Goal: Task Accomplishment & Management: Complete application form

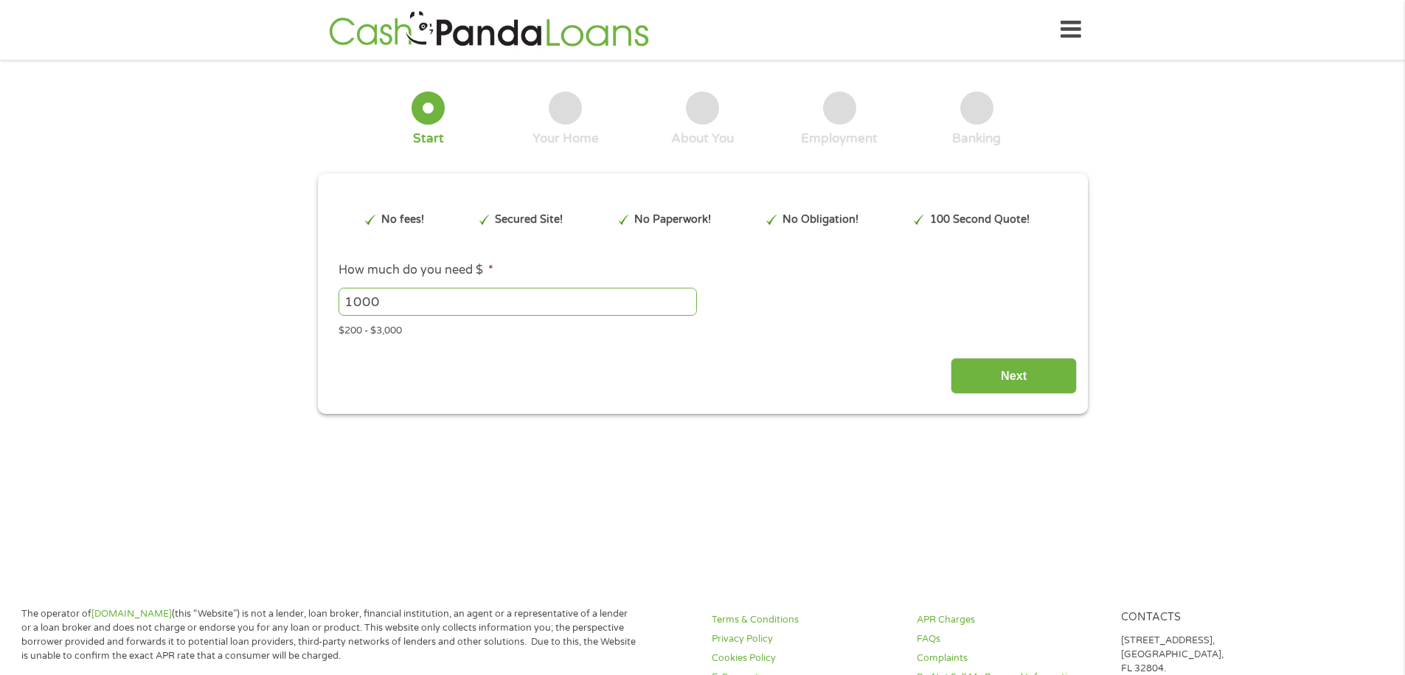
drag, startPoint x: 389, startPoint y: 303, endPoint x: 327, endPoint y: 299, distance: 61.3
click at [329, 302] on li "How much do you need $ * 1000 Please enter a number from 200 to 3000 . $200 - $…" at bounding box center [702, 299] width 749 height 77
type input "200"
click at [996, 367] on input "Next" at bounding box center [1014, 376] width 126 height 36
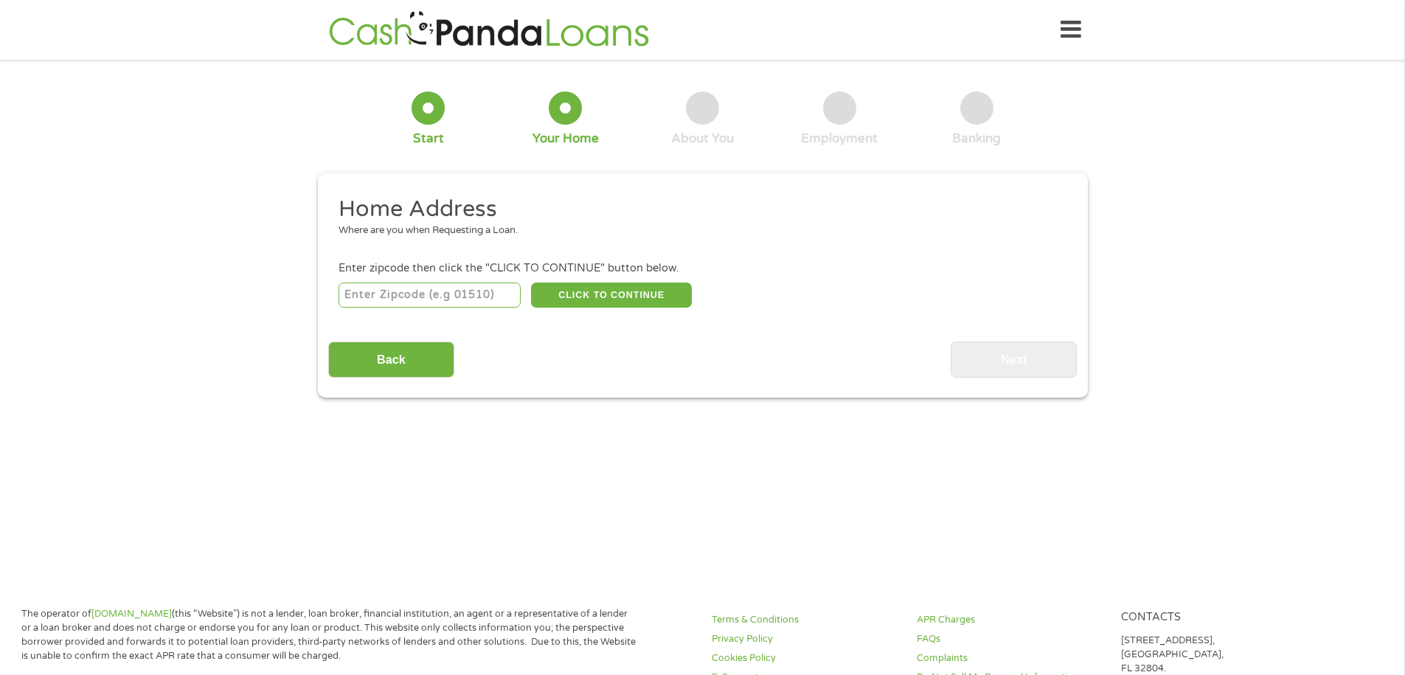
click at [353, 294] on input "number" at bounding box center [430, 294] width 182 height 25
type input "77081"
click at [607, 291] on button "CLICK TO CONTINUE" at bounding box center [611, 294] width 161 height 25
type input "77081"
type input "[GEOGRAPHIC_DATA]"
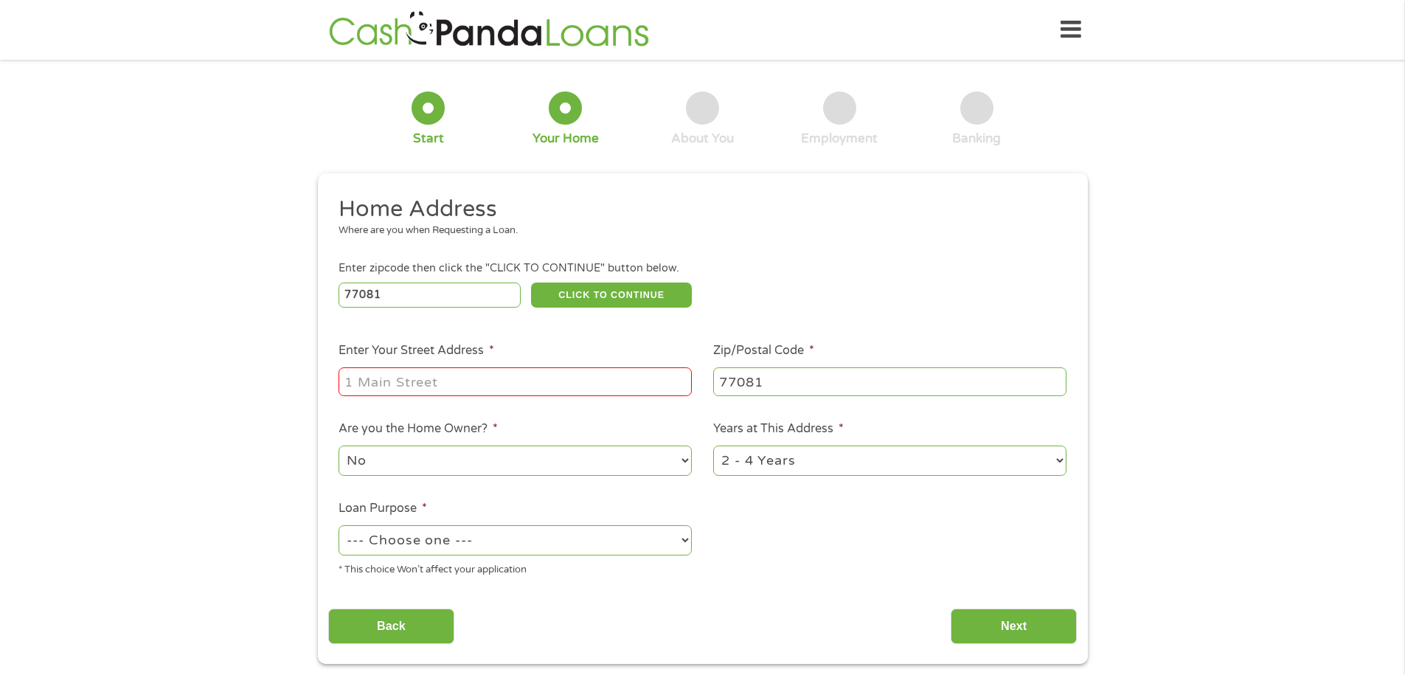
click at [376, 386] on input "Enter Your Street Address *" at bounding box center [515, 381] width 353 height 28
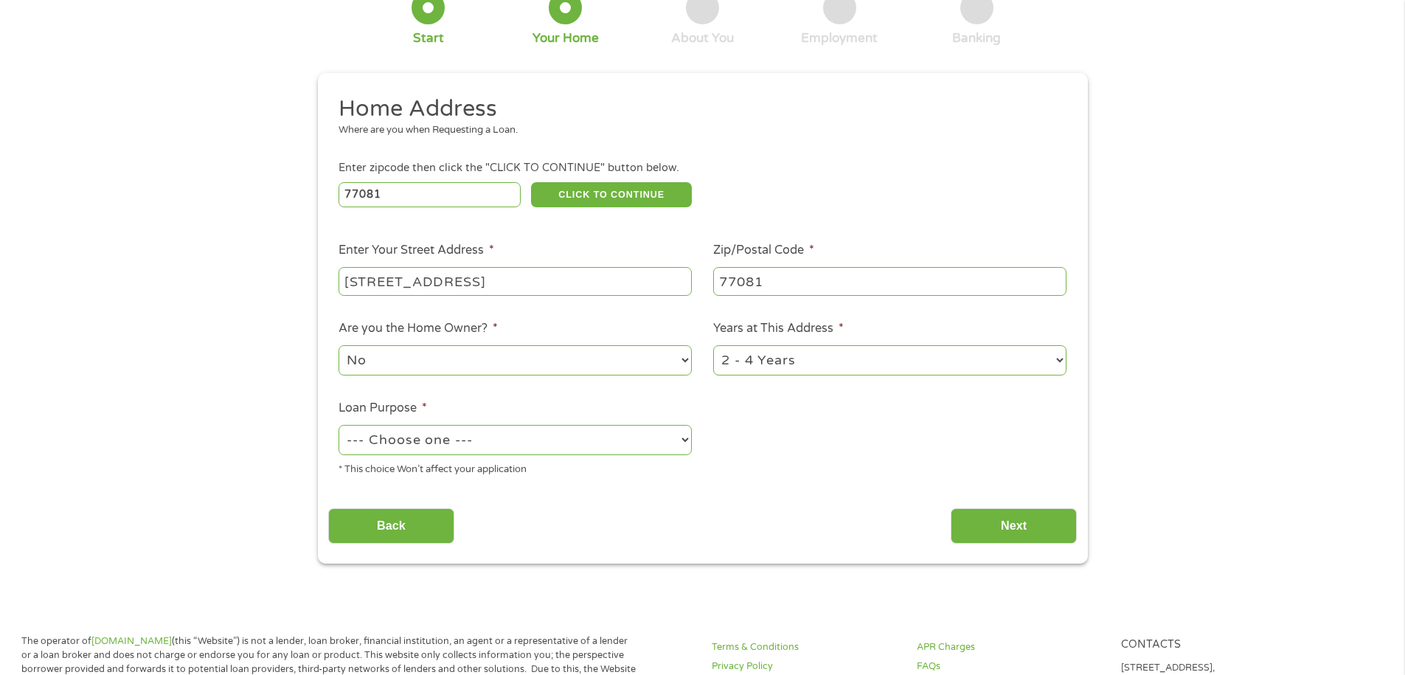
scroll to position [148, 0]
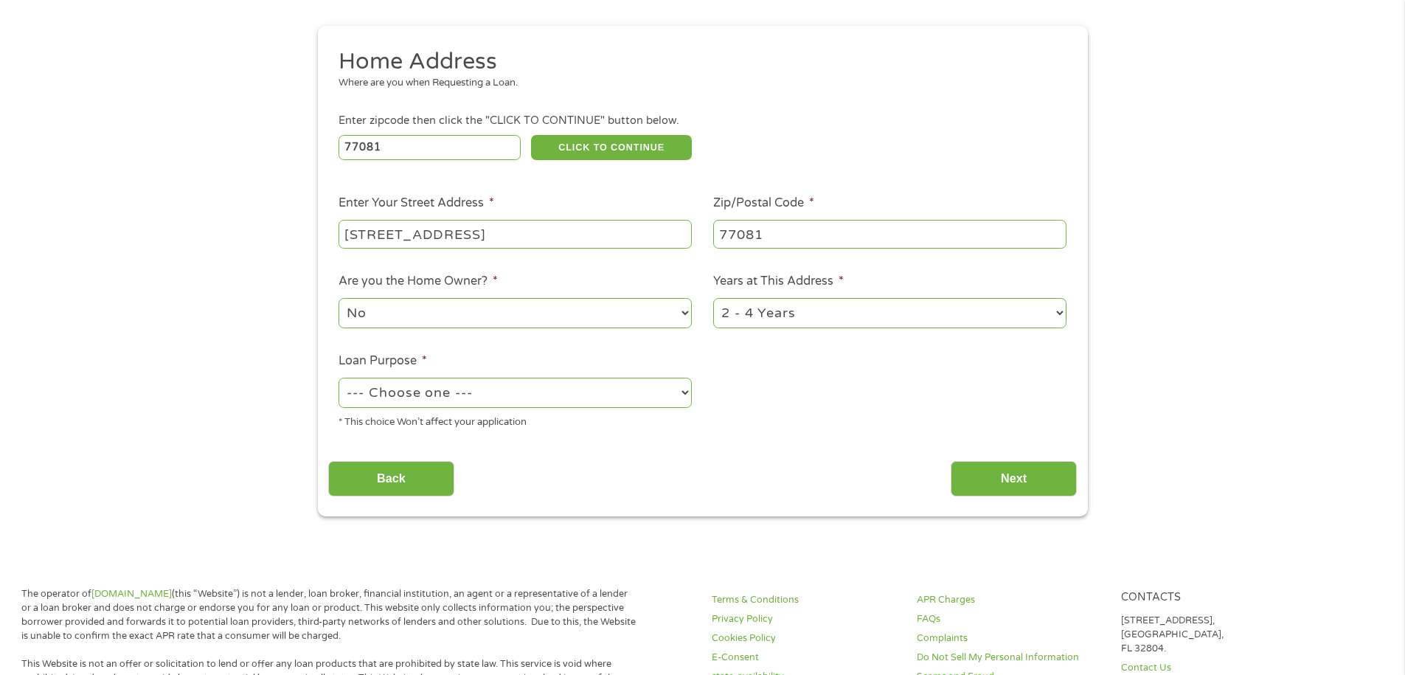
type input "[STREET_ADDRESS]"
click at [654, 318] on select "No Yes" at bounding box center [515, 313] width 353 height 30
click at [656, 394] on select "--- Choose one --- Pay Bills Debt Consolidation Home Improvement Major Purchase…" at bounding box center [515, 393] width 353 height 30
select select "paybills"
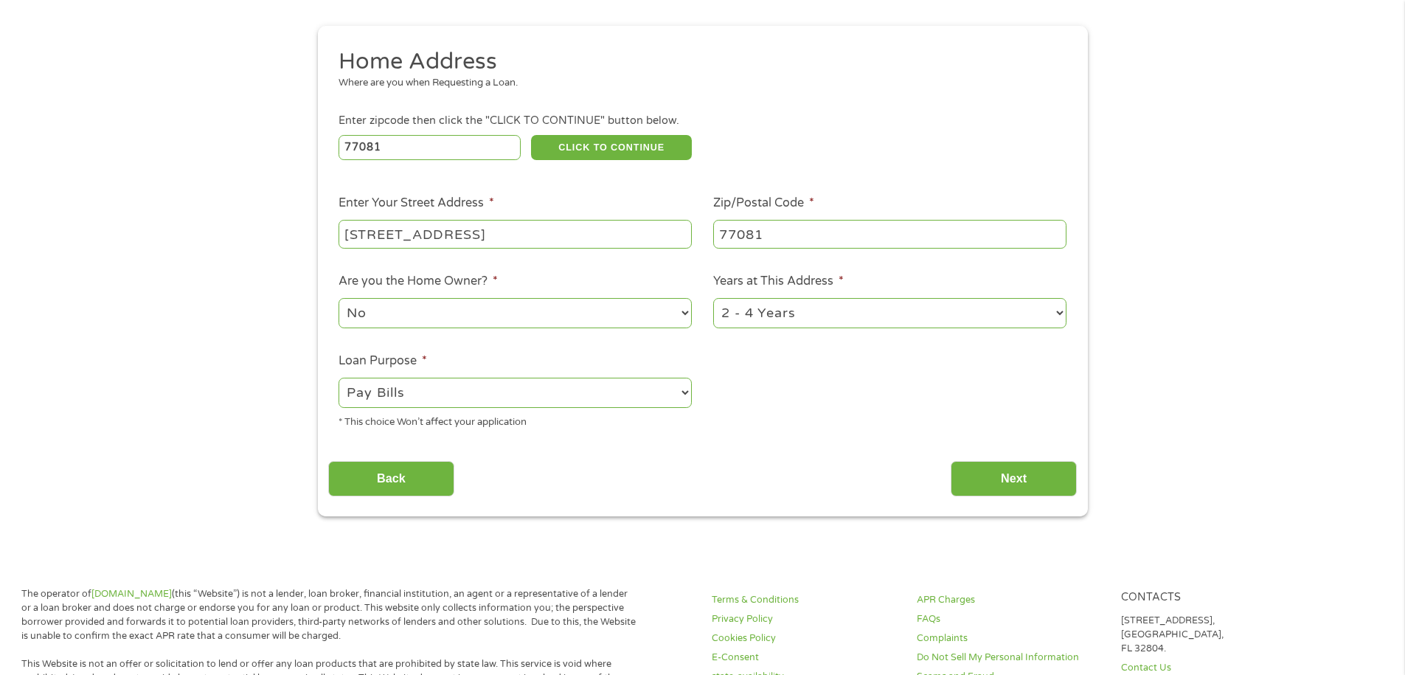
click at [339, 378] on select "--- Choose one --- Pay Bills Debt Consolidation Home Improvement Major Purchase…" at bounding box center [515, 393] width 353 height 30
click at [996, 471] on input "Next" at bounding box center [1014, 479] width 126 height 36
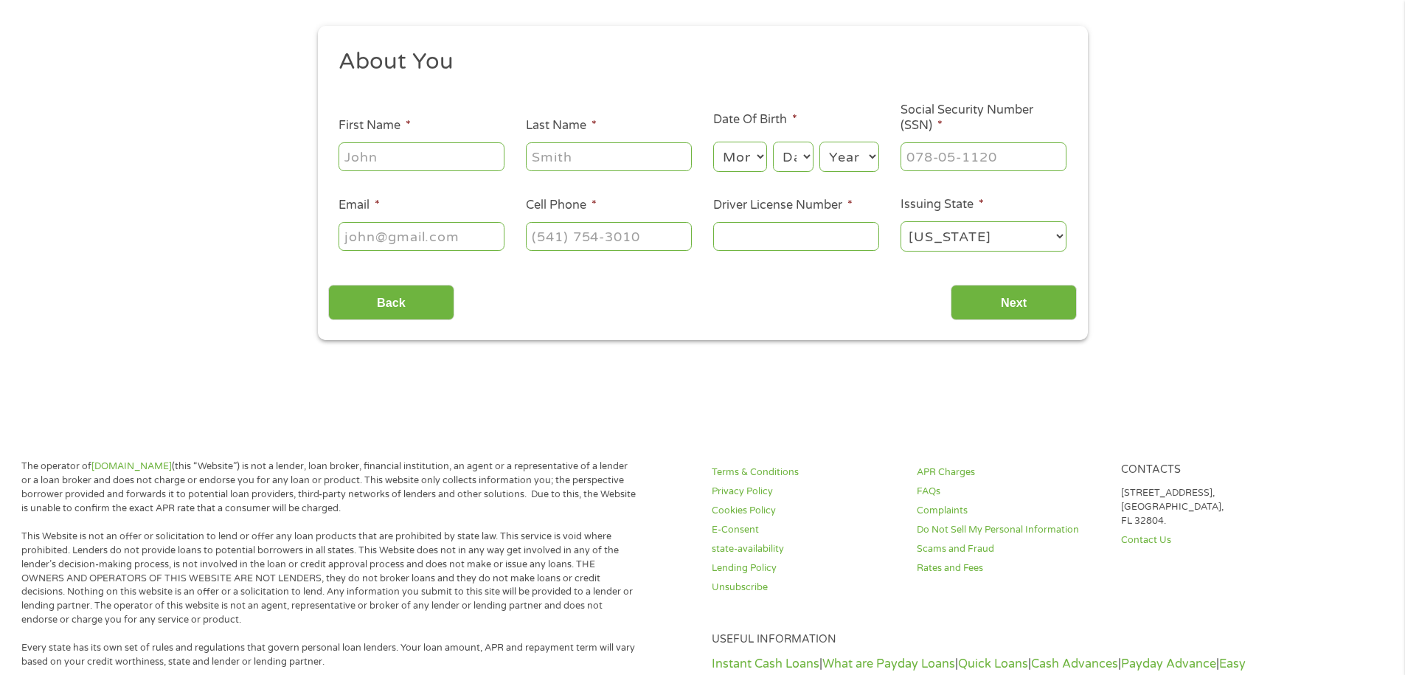
scroll to position [0, 0]
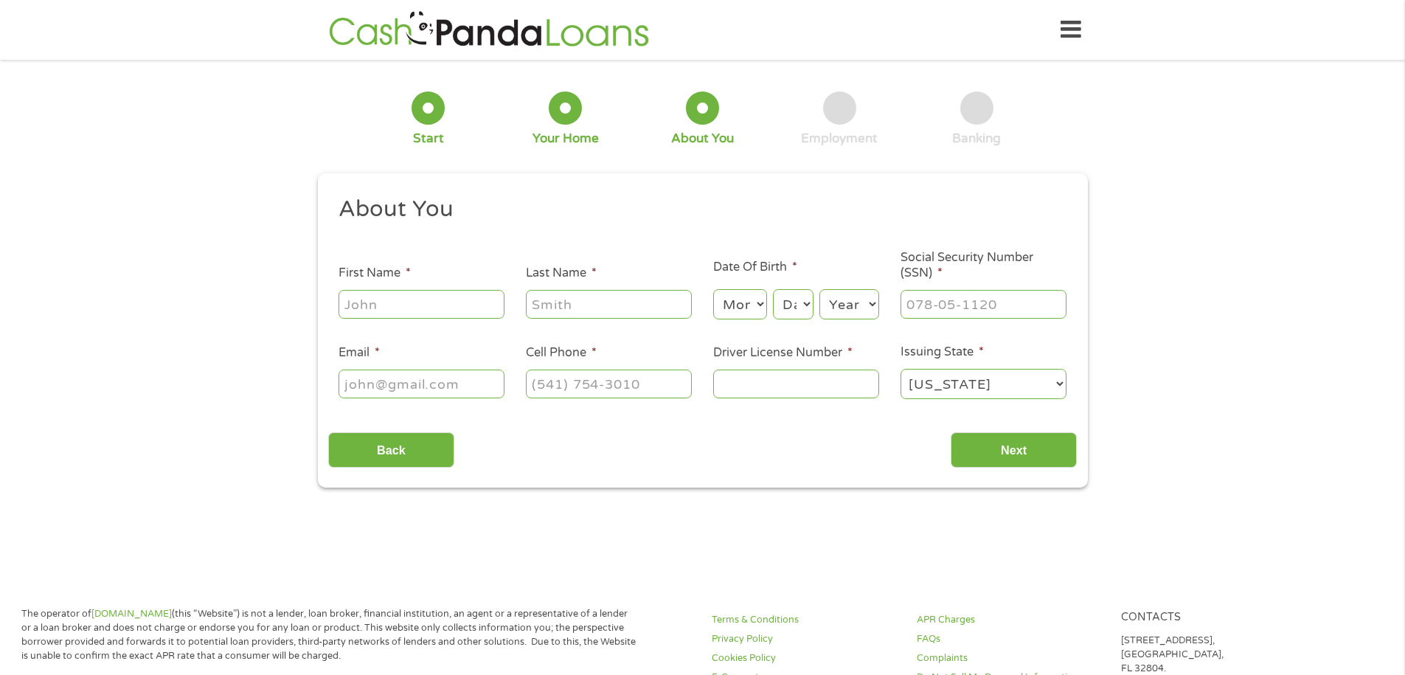
click at [431, 299] on input "First Name *" at bounding box center [422, 304] width 166 height 28
click at [386, 299] on input "First Name *" at bounding box center [422, 304] width 166 height 28
type input "[PERSON_NAME]"
click at [732, 309] on select "Month 1 2 3 4 5 6 7 8 9 10 11 12" at bounding box center [740, 304] width 54 height 30
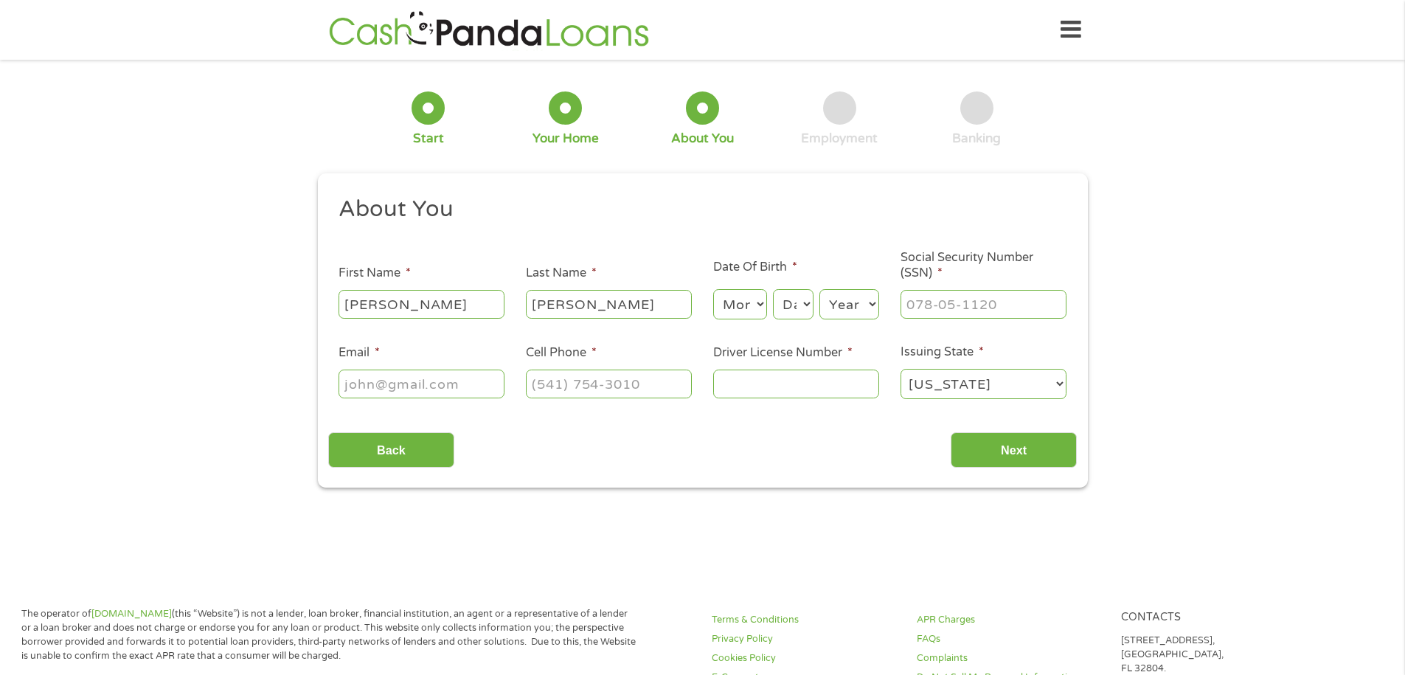
select select "9"
click at [713, 289] on select "Month 1 2 3 4 5 6 7 8 9 10 11 12" at bounding box center [740, 304] width 54 height 30
click at [790, 306] on select "Day 1 2 3 4 5 6 7 8 9 10 11 12 13 14 15 16 17 18 19 20 21 22 23 24 25 26 27 28 …" at bounding box center [793, 304] width 40 height 30
select select "9"
click at [773, 289] on select "Day 1 2 3 4 5 6 7 8 9 10 11 12 13 14 15 16 17 18 19 20 21 22 23 24 25 26 27 28 …" at bounding box center [793, 304] width 40 height 30
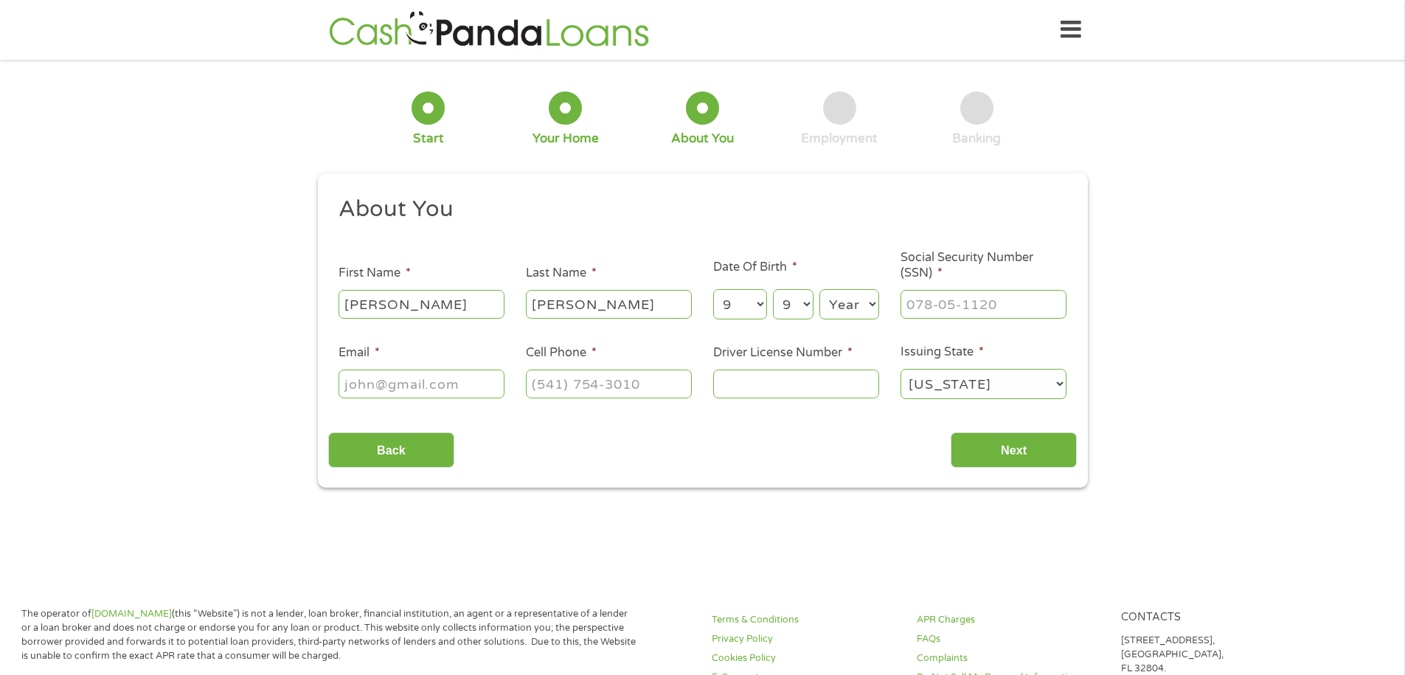
click at [830, 307] on select "Year [DATE] 2006 2005 2004 2003 2002 2001 2000 1999 1998 1997 1996 1995 1994 19…" at bounding box center [849, 304] width 60 height 30
select select "1966"
click at [819, 289] on select "Year [DATE] 2006 2005 2004 2003 2002 2001 2000 1999 1998 1997 1996 1995 1994 19…" at bounding box center [849, 304] width 60 height 30
click at [912, 307] on input "___-__-____" at bounding box center [984, 304] width 166 height 28
type input "449-31-6553"
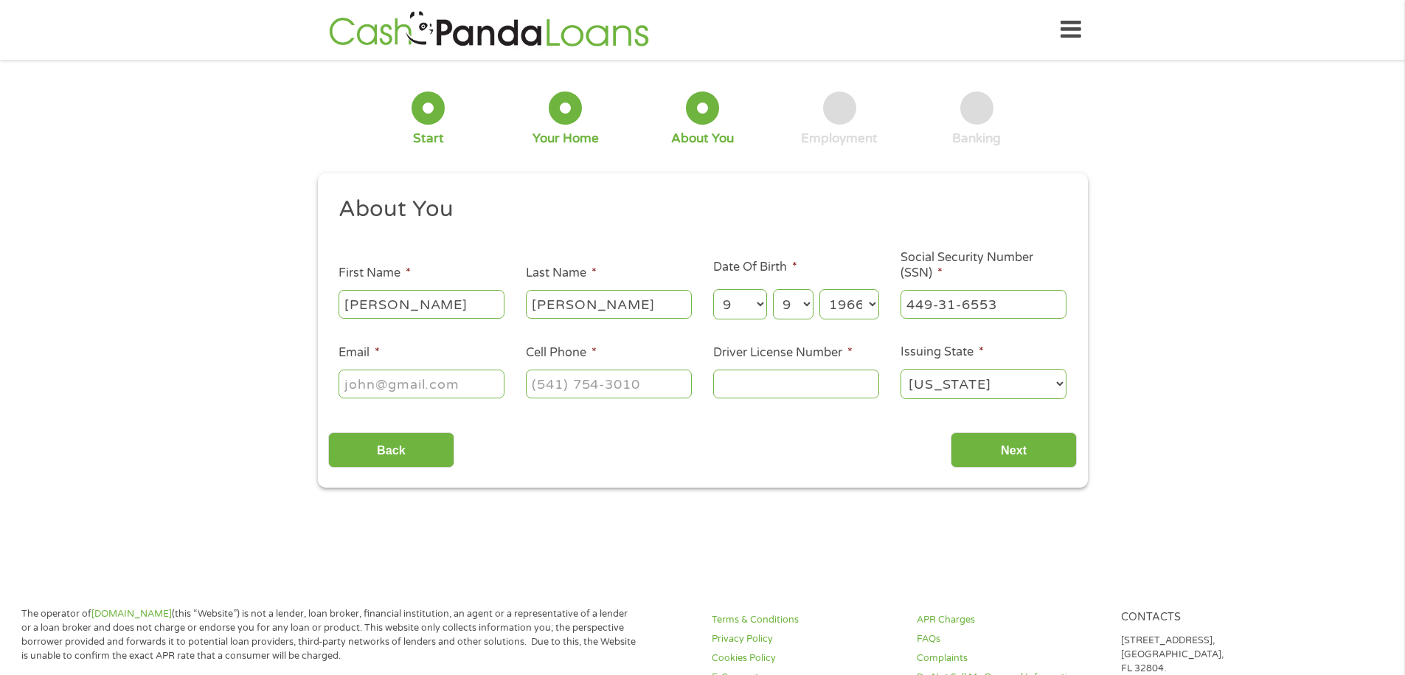
click at [375, 381] on input "Email *" at bounding box center [422, 384] width 166 height 28
type input "[EMAIL_ADDRESS][DOMAIN_NAME]"
type input "[PHONE_NUMBER]"
click at [732, 372] on input "Driver License Number *" at bounding box center [796, 384] width 166 height 28
type input "13930360"
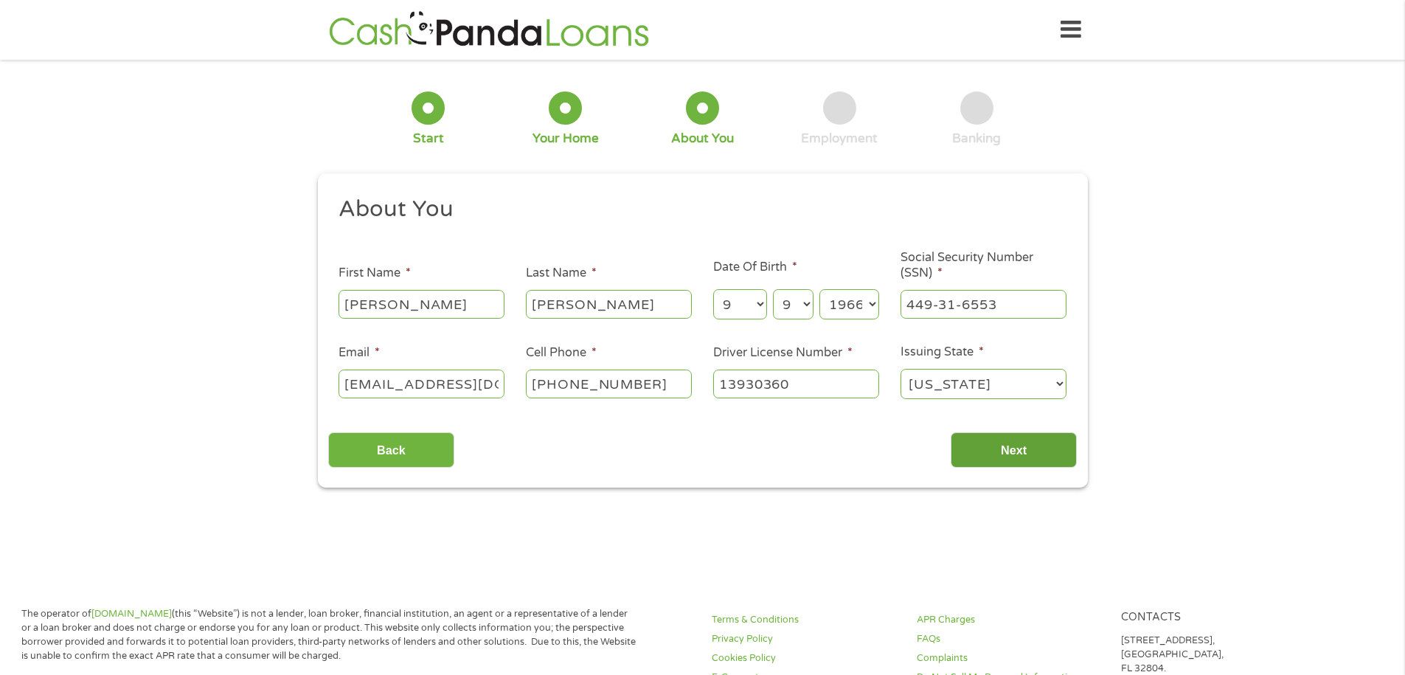
click at [985, 438] on input "Next" at bounding box center [1014, 450] width 126 height 36
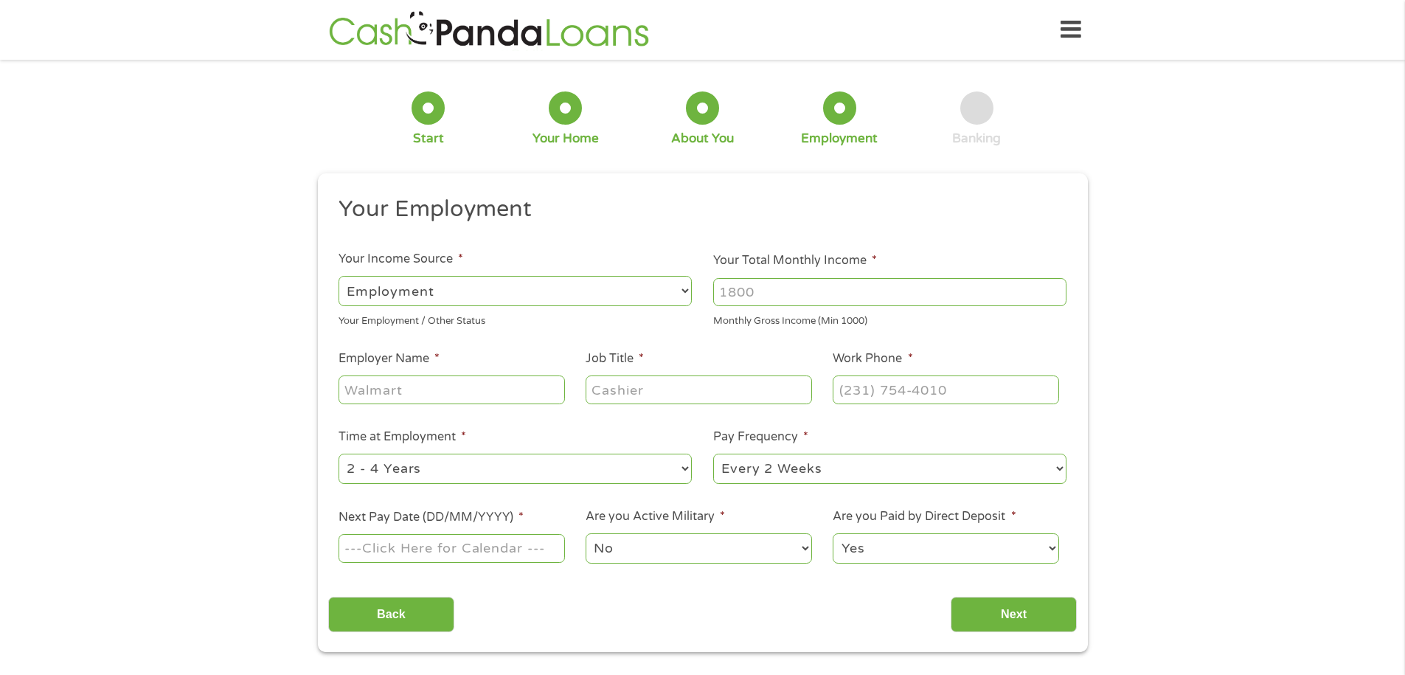
scroll to position [6, 6]
click at [1014, 446] on li "Pay Frequency * --- Choose one --- Every 2 Weeks Every Week Monthly Semi-Monthly" at bounding box center [890, 457] width 375 height 58
click at [1004, 609] on input "Next" at bounding box center [1014, 615] width 126 height 36
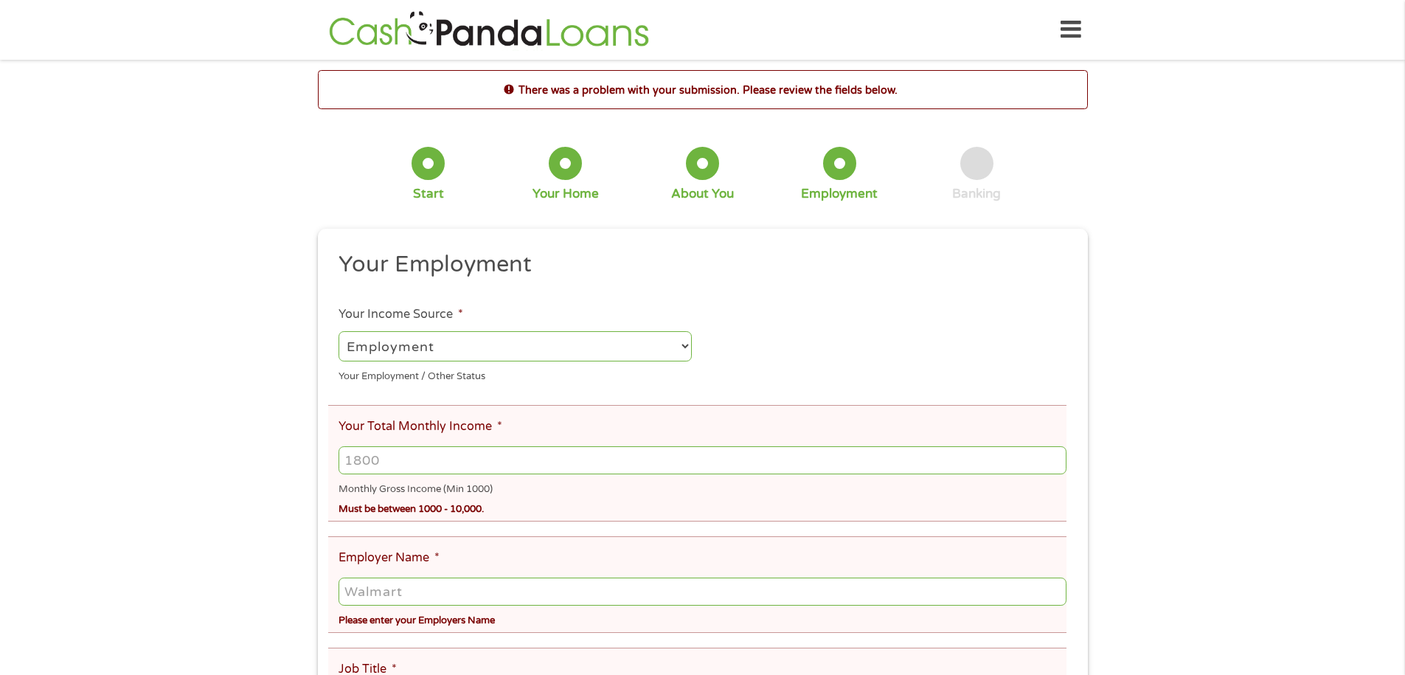
click at [656, 348] on select "--- Choose one --- Employment [DEMOGRAPHIC_DATA] Benefits" at bounding box center [515, 346] width 353 height 30
click at [339, 331] on select "--- Choose one --- Employment [DEMOGRAPHIC_DATA] Benefits" at bounding box center [515, 346] width 353 height 30
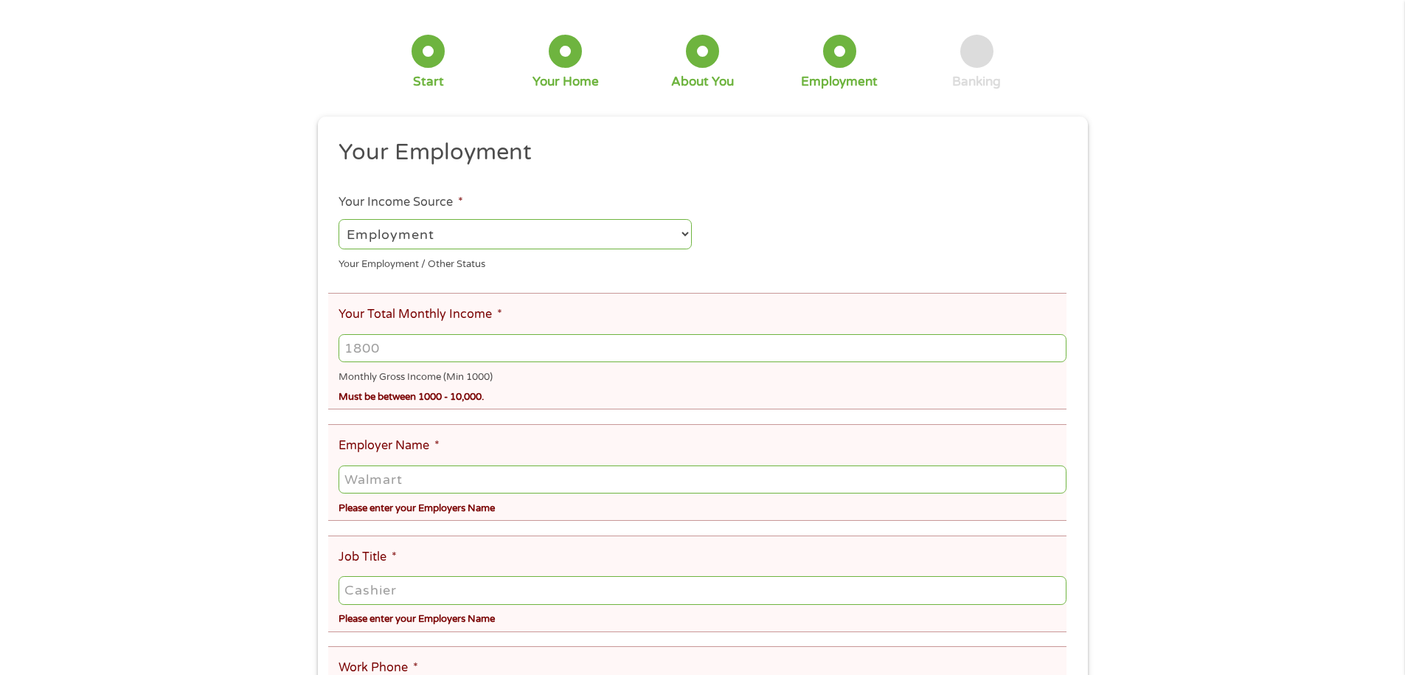
scroll to position [148, 0]
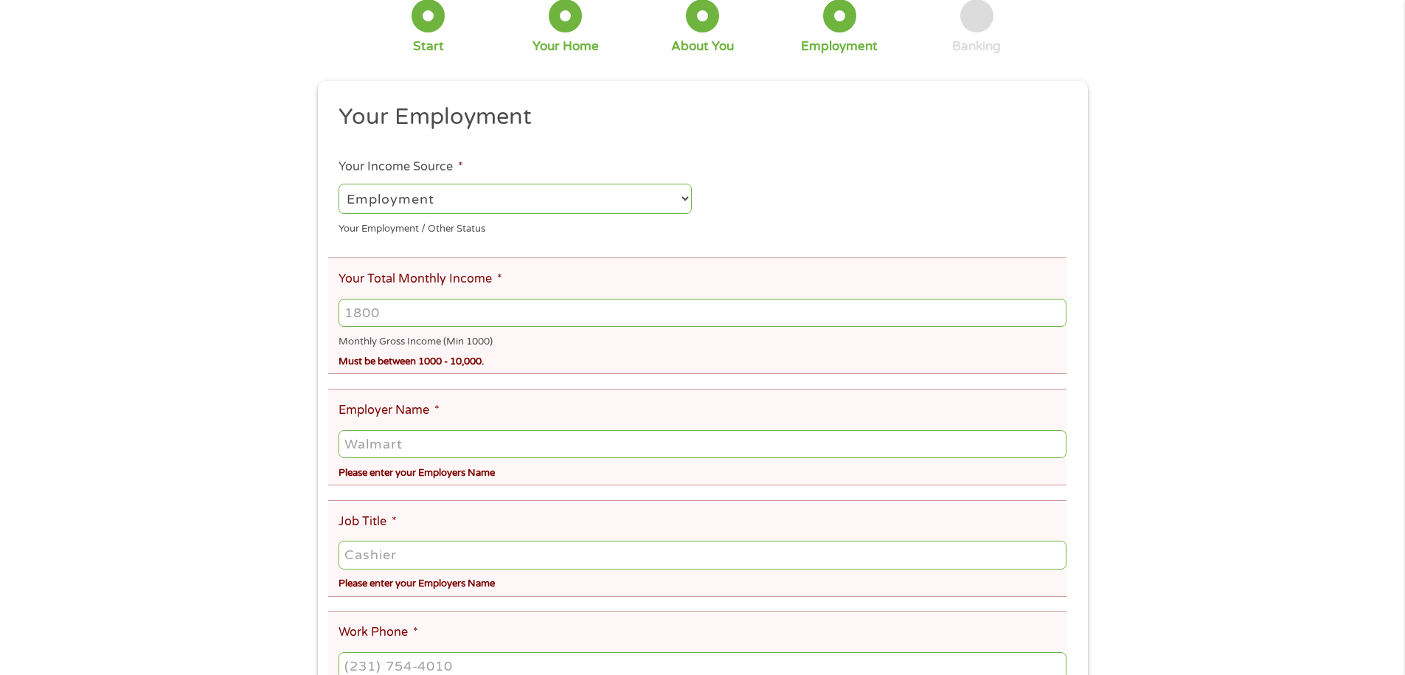
click at [348, 313] on input "Your Total Monthly Income *" at bounding box center [702, 313] width 727 height 28
drag, startPoint x: 386, startPoint y: 311, endPoint x: 338, endPoint y: 308, distance: 48.1
click at [339, 309] on input "1980" at bounding box center [702, 313] width 727 height 28
type input "2240"
click at [395, 445] on input "Employer Name *" at bounding box center [702, 444] width 727 height 28
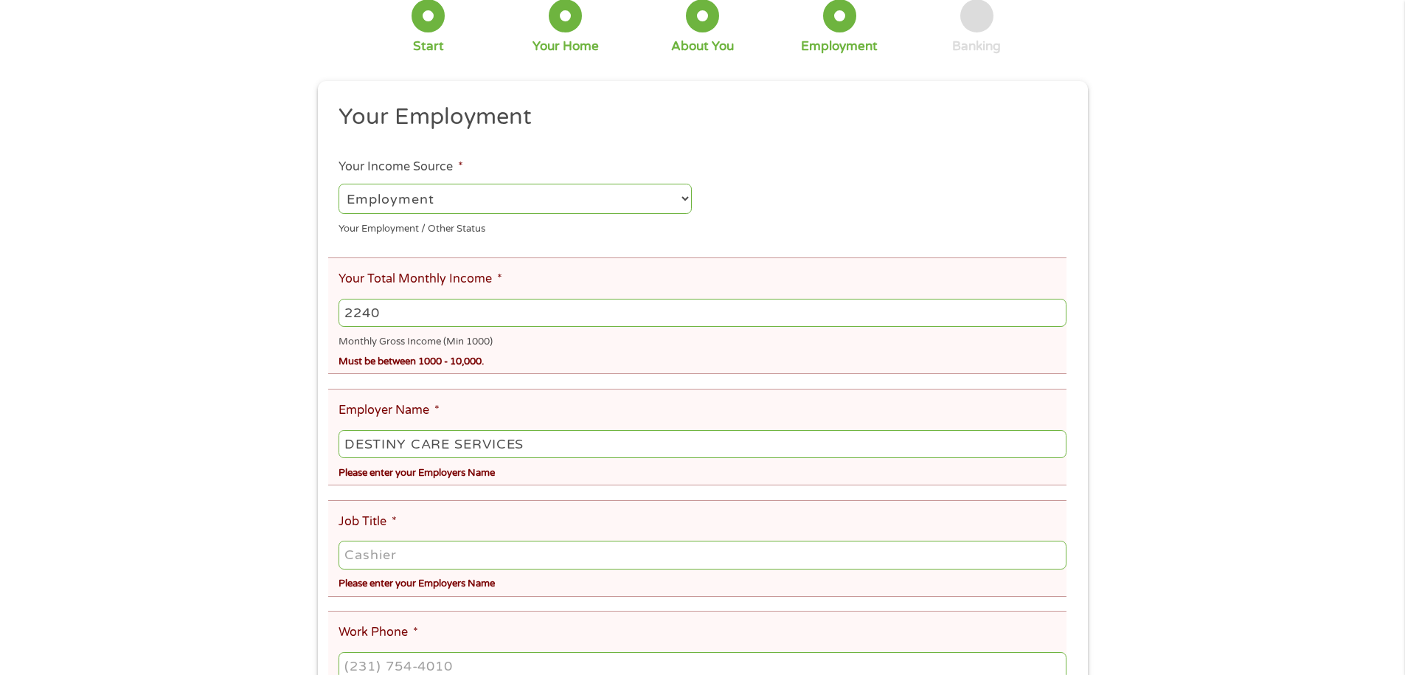
type input "DESTINY CARE SERVICES"
drag, startPoint x: 105, startPoint y: 627, endPoint x: 83, endPoint y: 647, distance: 30.3
click at [83, 647] on div "There was a problem with your submission. Please review the fields below. 1 Sta…" at bounding box center [702, 501] width 1405 height 1156
click at [366, 550] on input "Job Title *" at bounding box center [702, 555] width 727 height 28
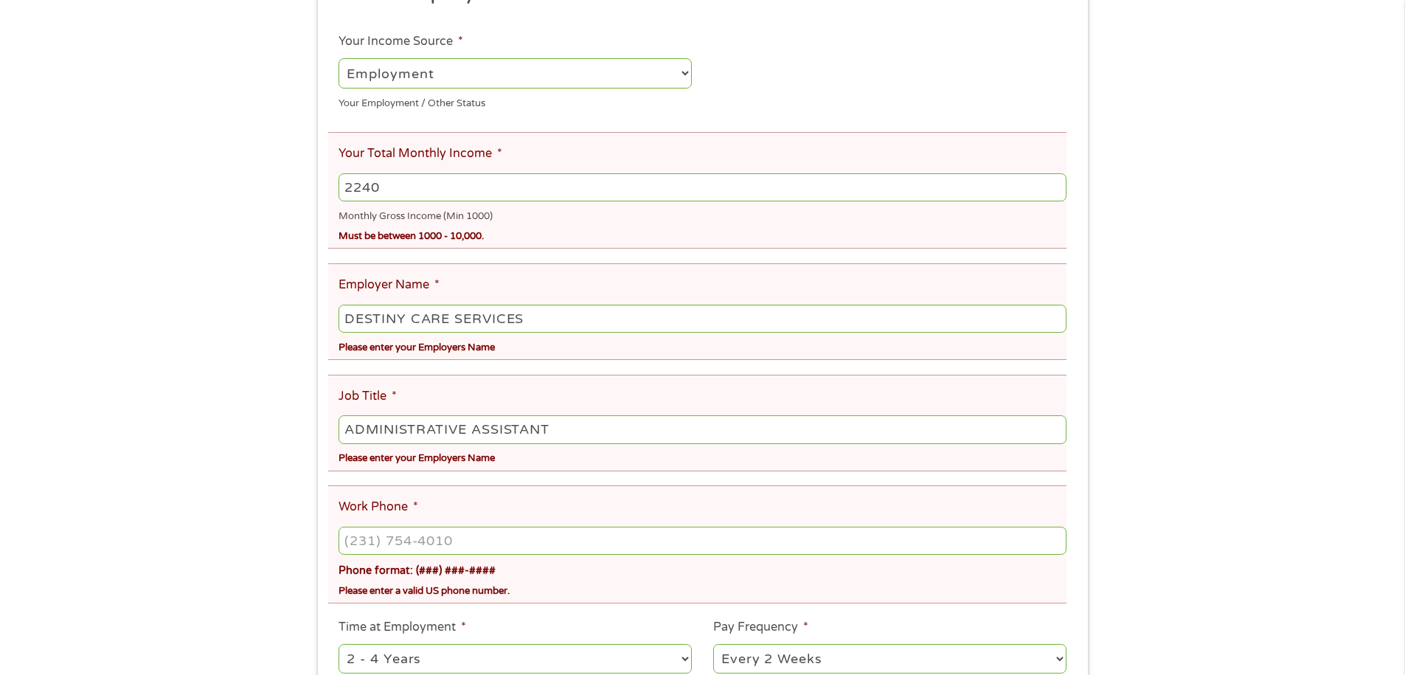
scroll to position [295, 0]
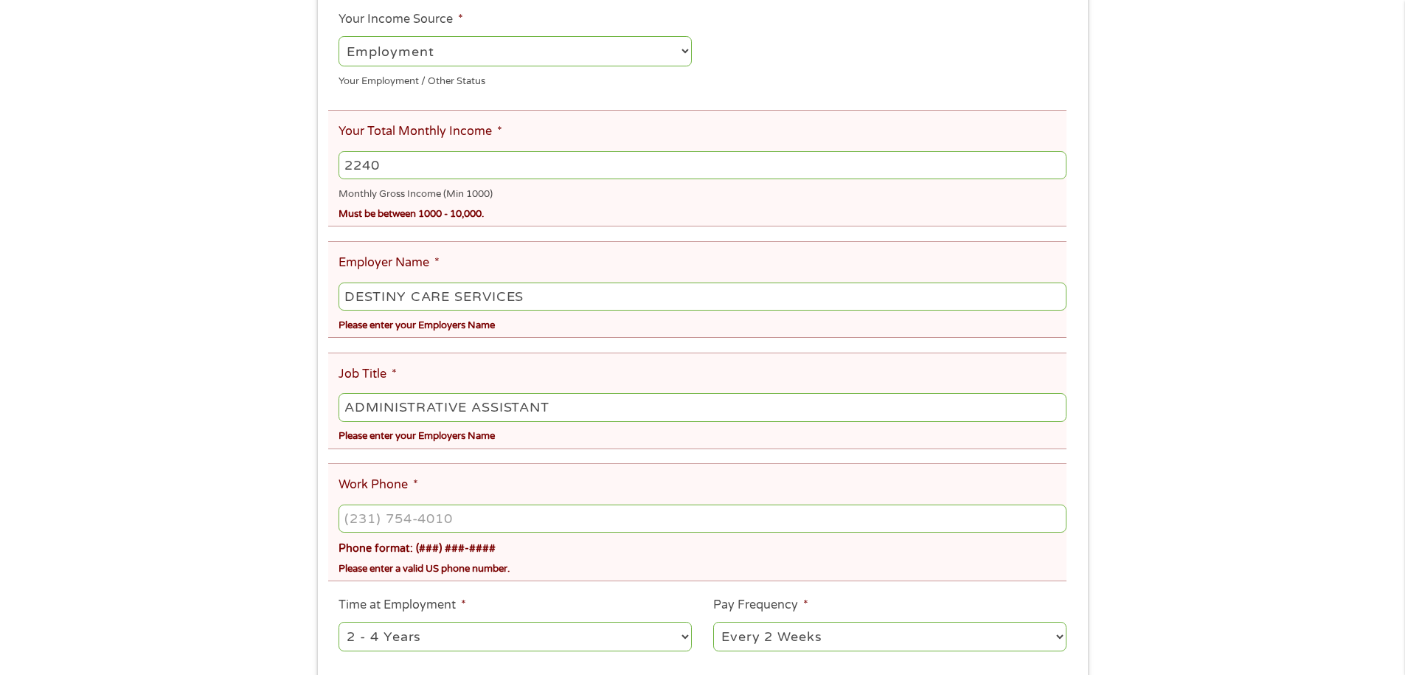
type input "ADMINISTRATIVE ASSISTANT"
click at [365, 516] on input "(___) ___-____" at bounding box center [702, 518] width 727 height 28
type input "[PHONE_NUMBER]"
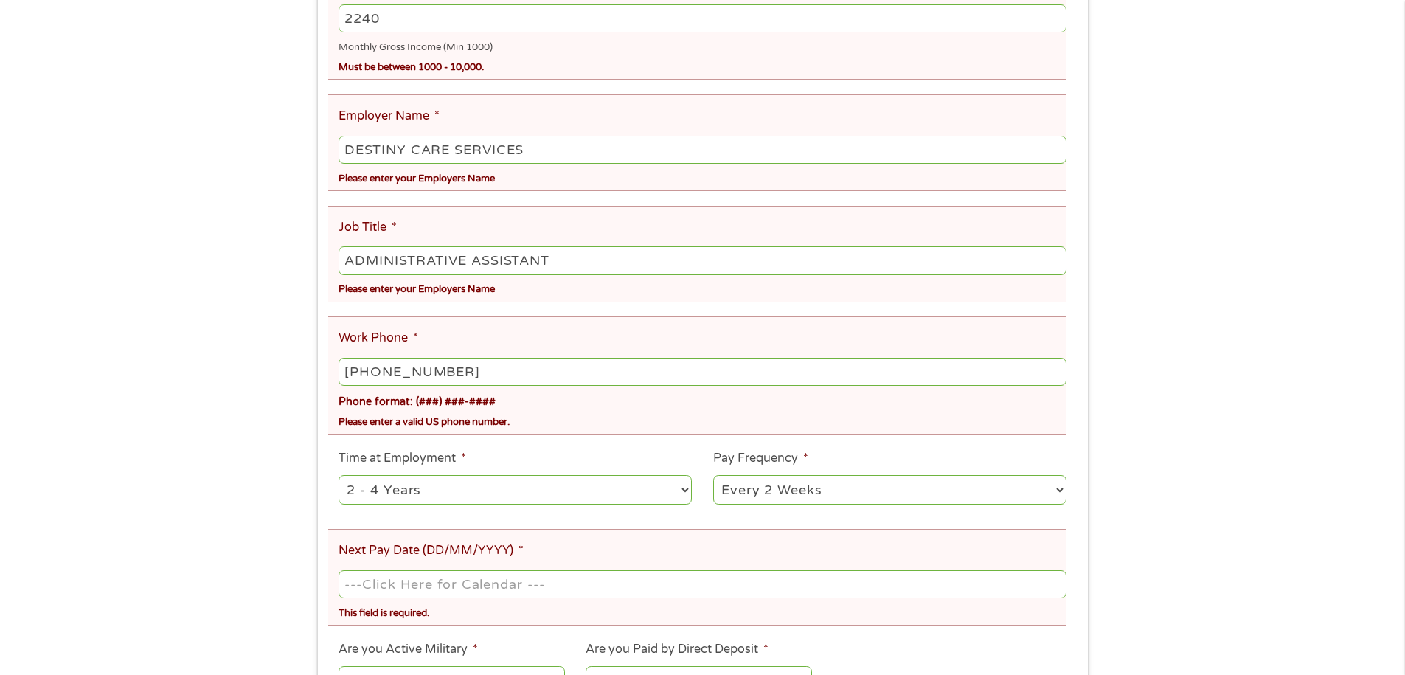
scroll to position [443, 0]
click at [510, 490] on select "--- Choose one --- 1 Year or less 1 - 2 Years 2 - 4 Years Over 4 Years" at bounding box center [515, 489] width 353 height 30
select select "60months"
click at [339, 474] on select "--- Choose one --- 1 Year or less 1 - 2 Years 2 - 4 Years Over 4 Years" at bounding box center [515, 489] width 353 height 30
click at [834, 486] on select "--- Choose one --- Every 2 Weeks Every Week Monthly Semi-Monthly" at bounding box center [889, 489] width 353 height 30
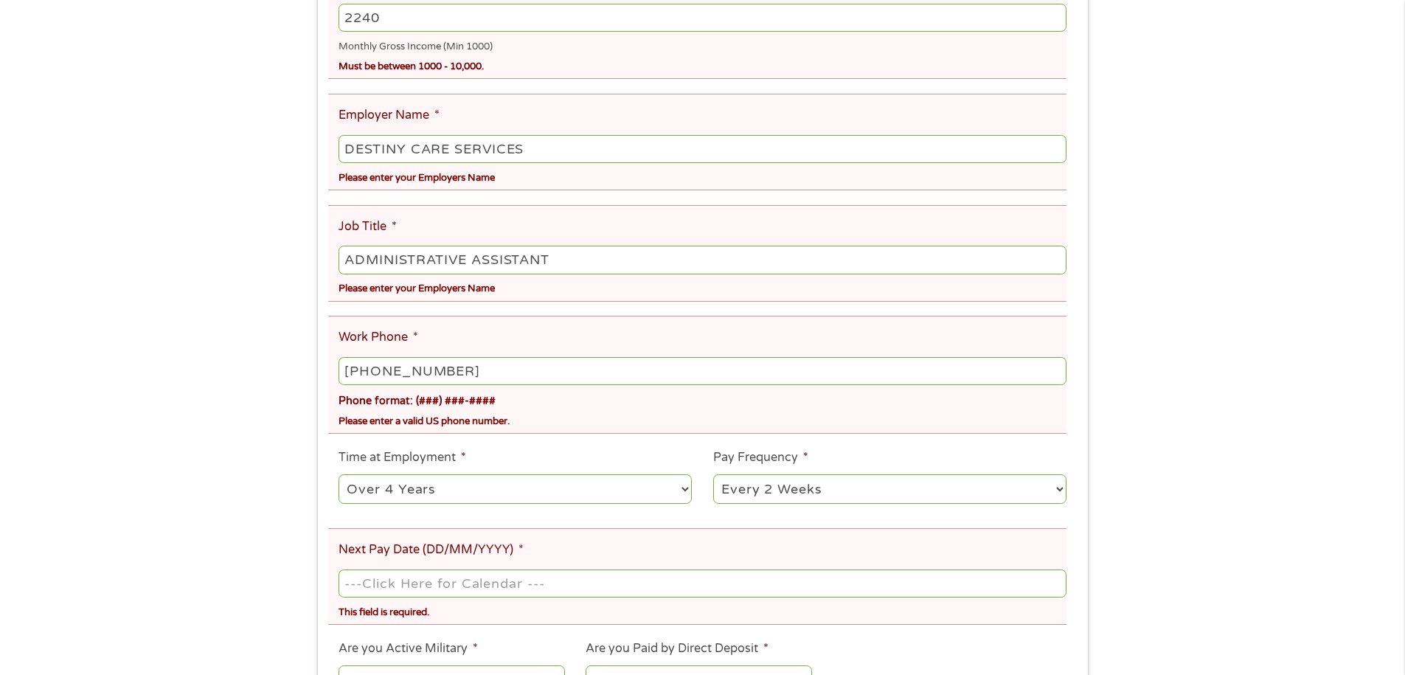
select select "semimonthly"
click at [713, 474] on select "--- Choose one --- Every 2 Weeks Every Week Monthly Semi-Monthly" at bounding box center [889, 489] width 353 height 30
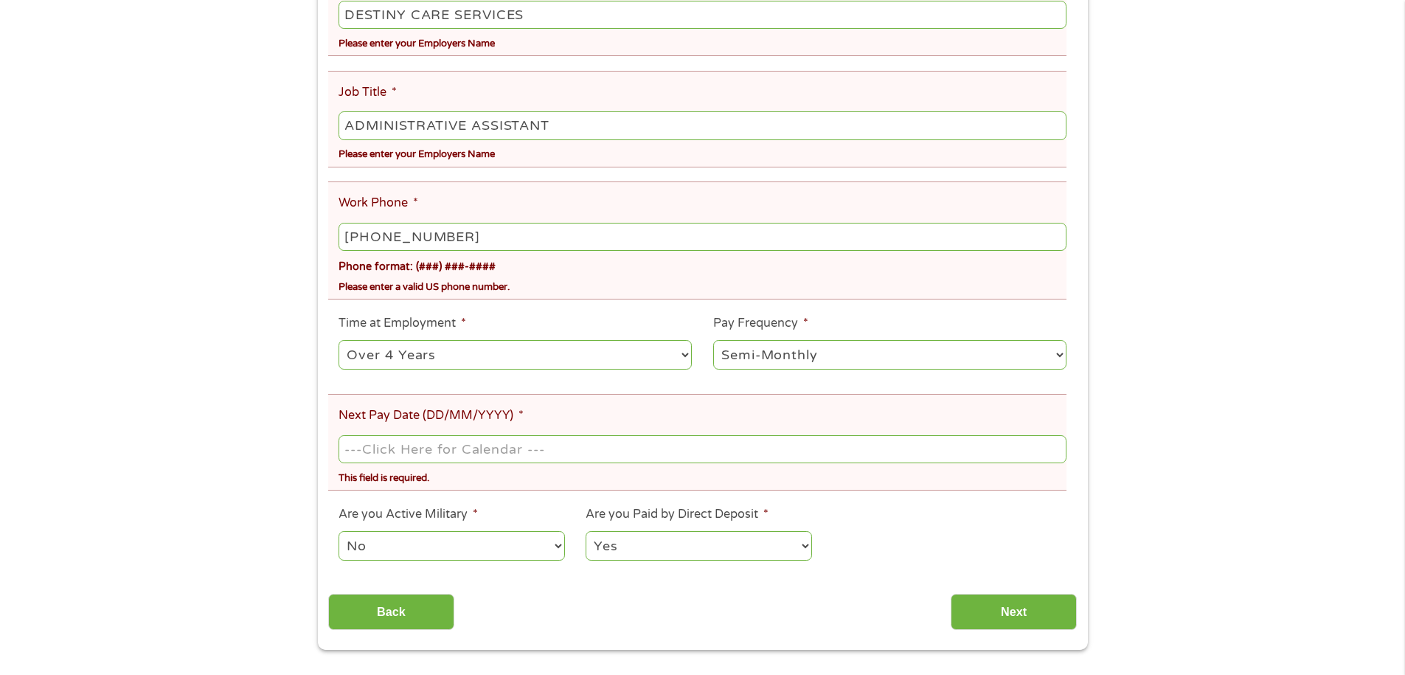
scroll to position [590, 0]
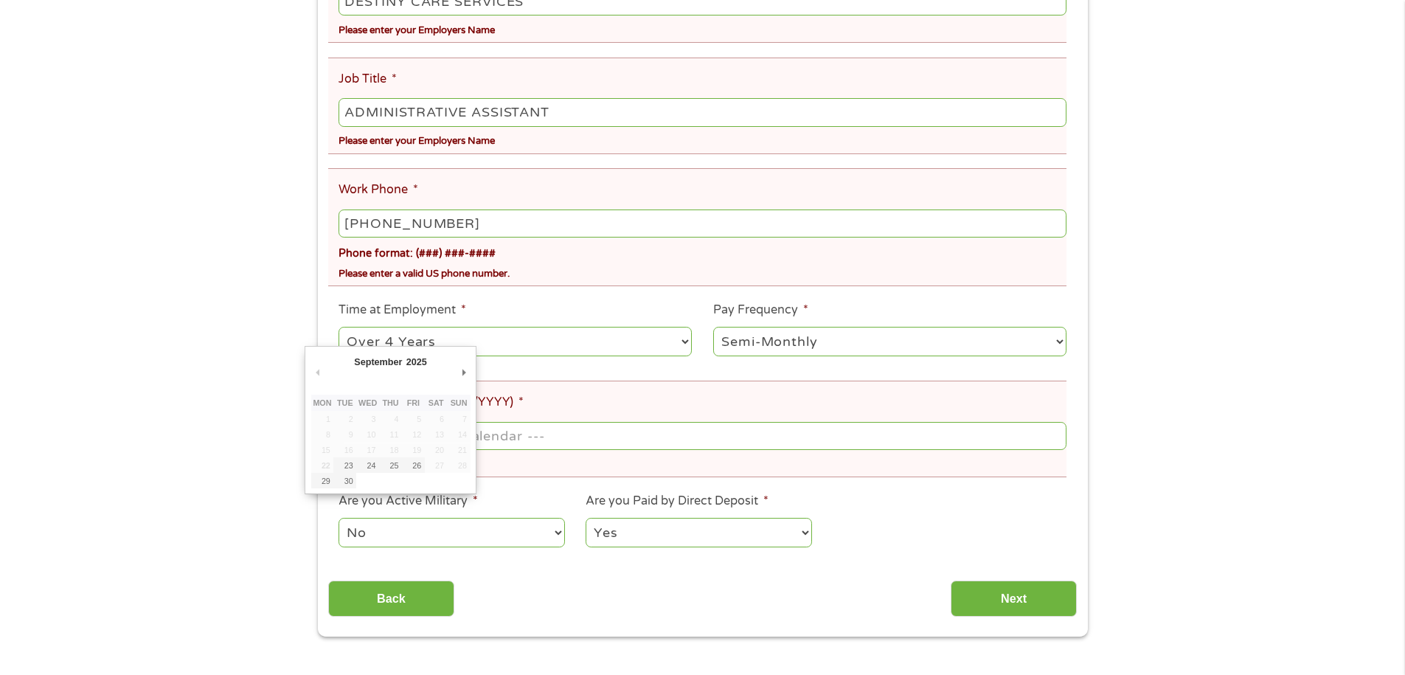
click at [361, 435] on body "Home Get Loan Offer How it works FAQs Blog Cash Loans Quick Loans Online Loans …" at bounding box center [702, 501] width 1405 height 2182
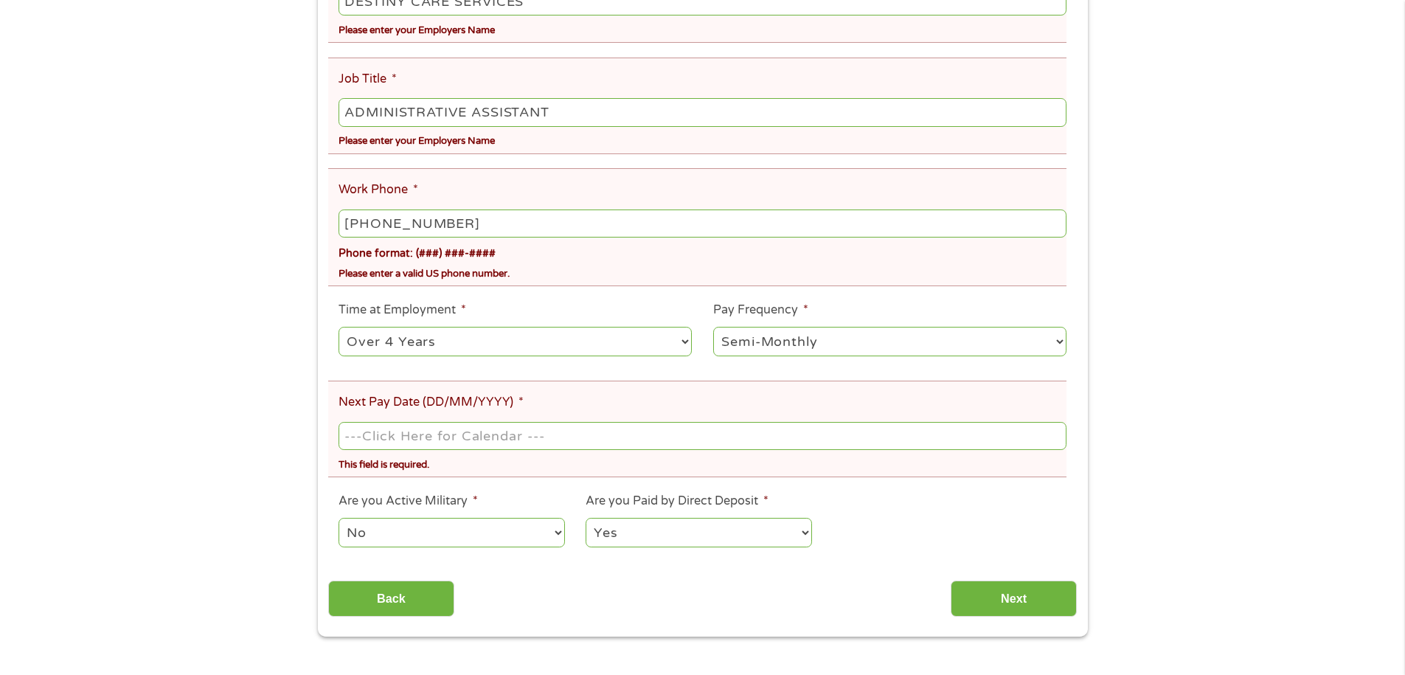
click at [361, 435] on input "Next Pay Date (DD/MM/YYYY) *" at bounding box center [702, 436] width 727 height 28
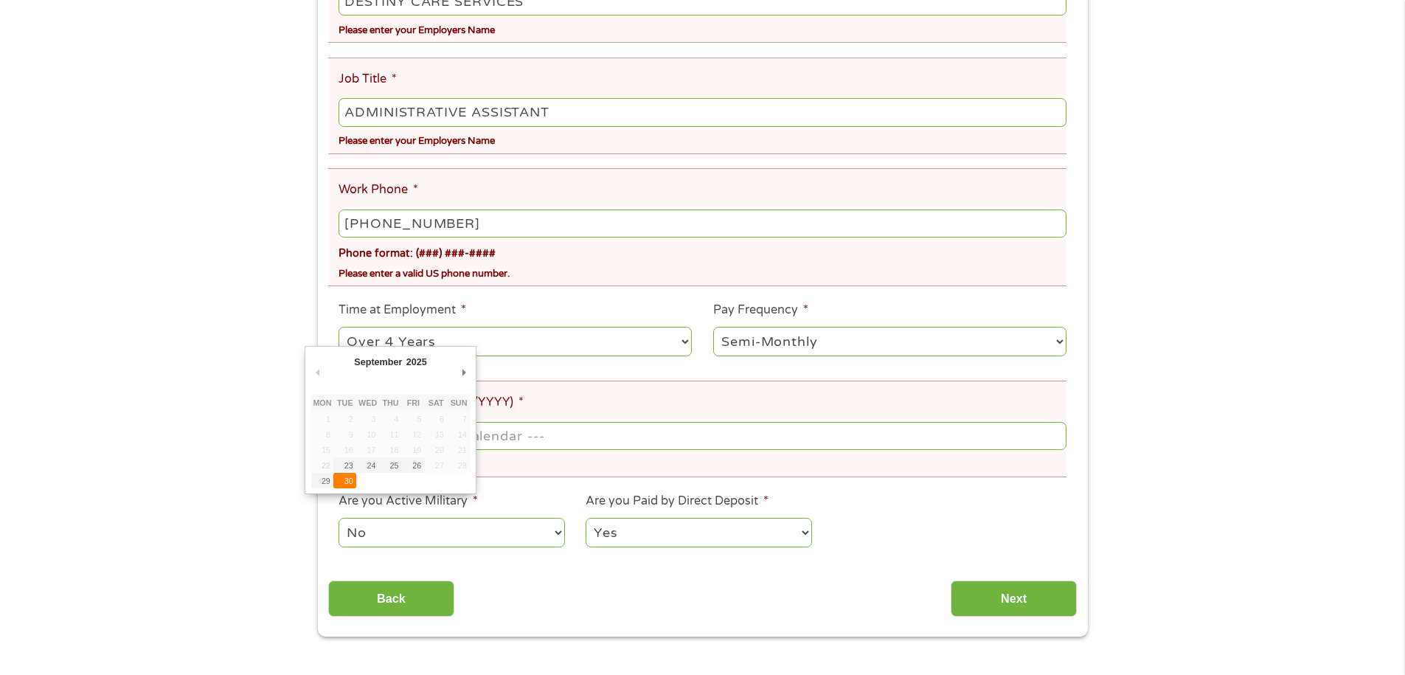
type input "[DATE]"
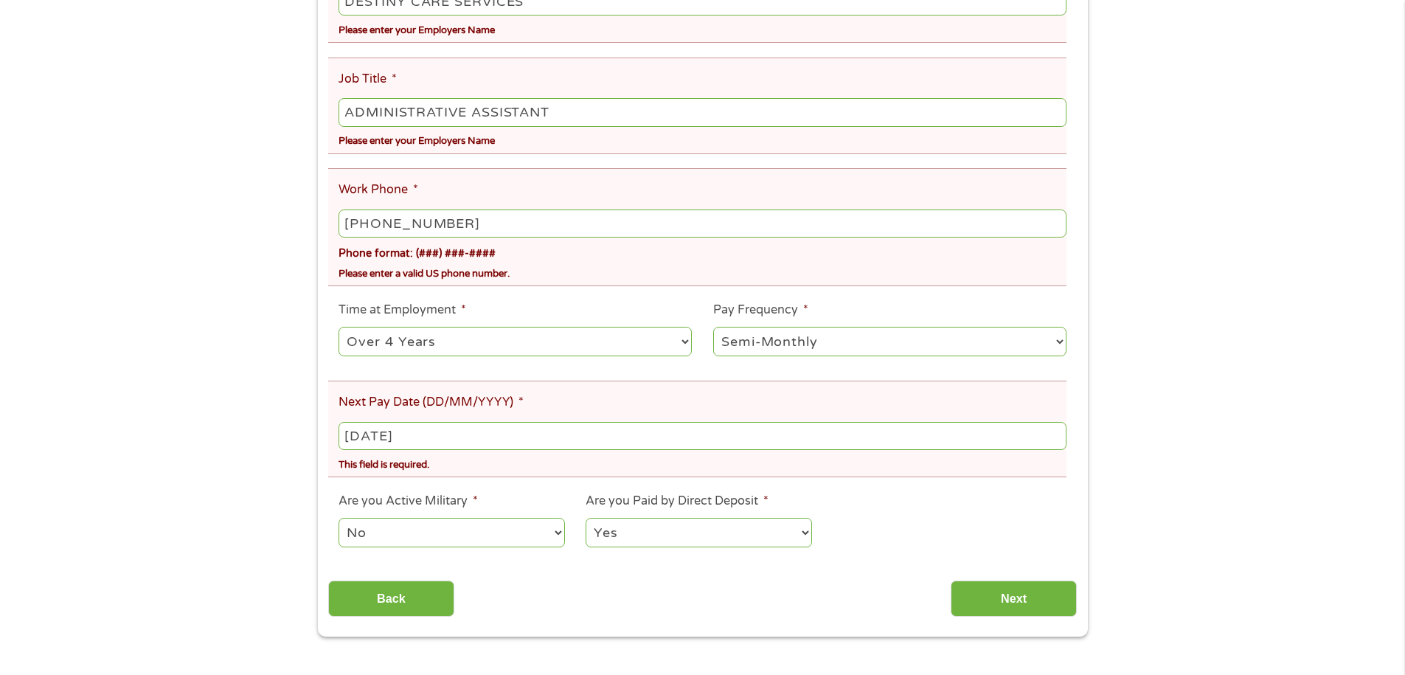
click at [668, 538] on select "Yes No" at bounding box center [699, 533] width 226 height 30
select select "0"
click at [586, 518] on select "Yes No" at bounding box center [699, 533] width 226 height 30
click at [1016, 597] on input "Next" at bounding box center [1014, 598] width 126 height 36
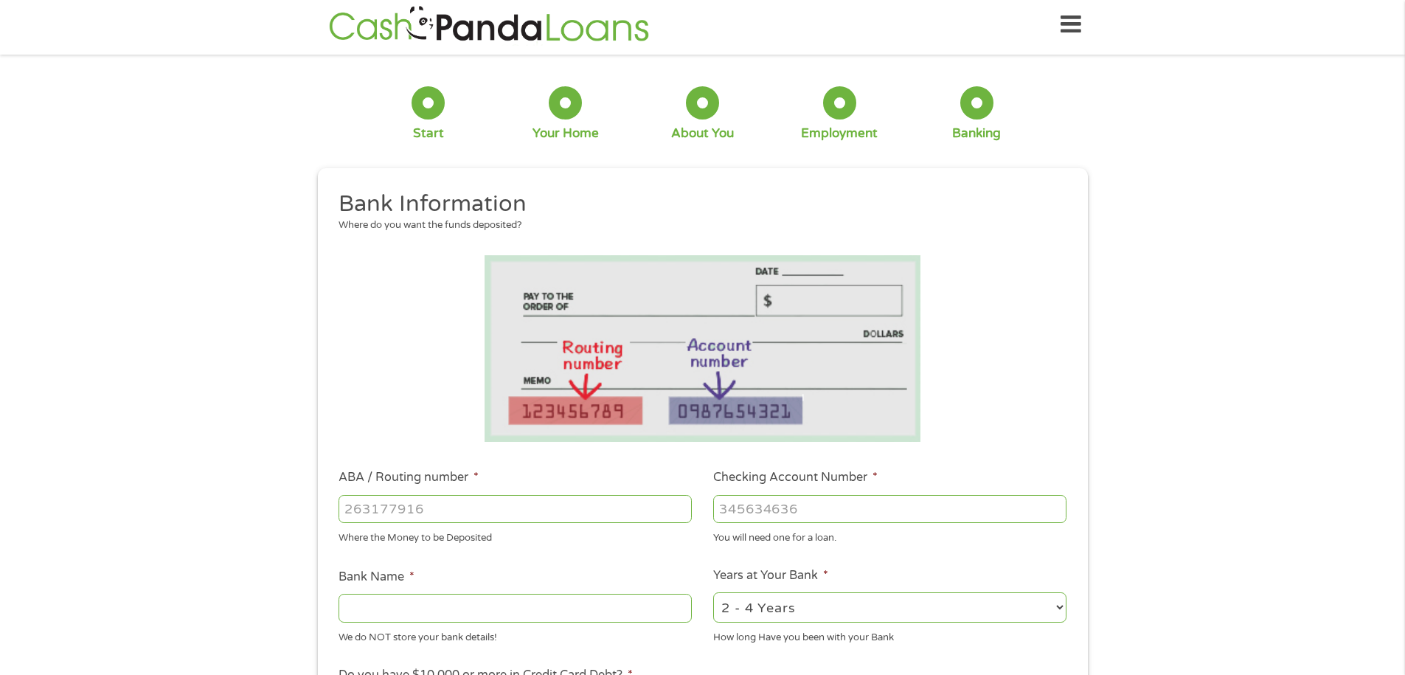
scroll to position [0, 0]
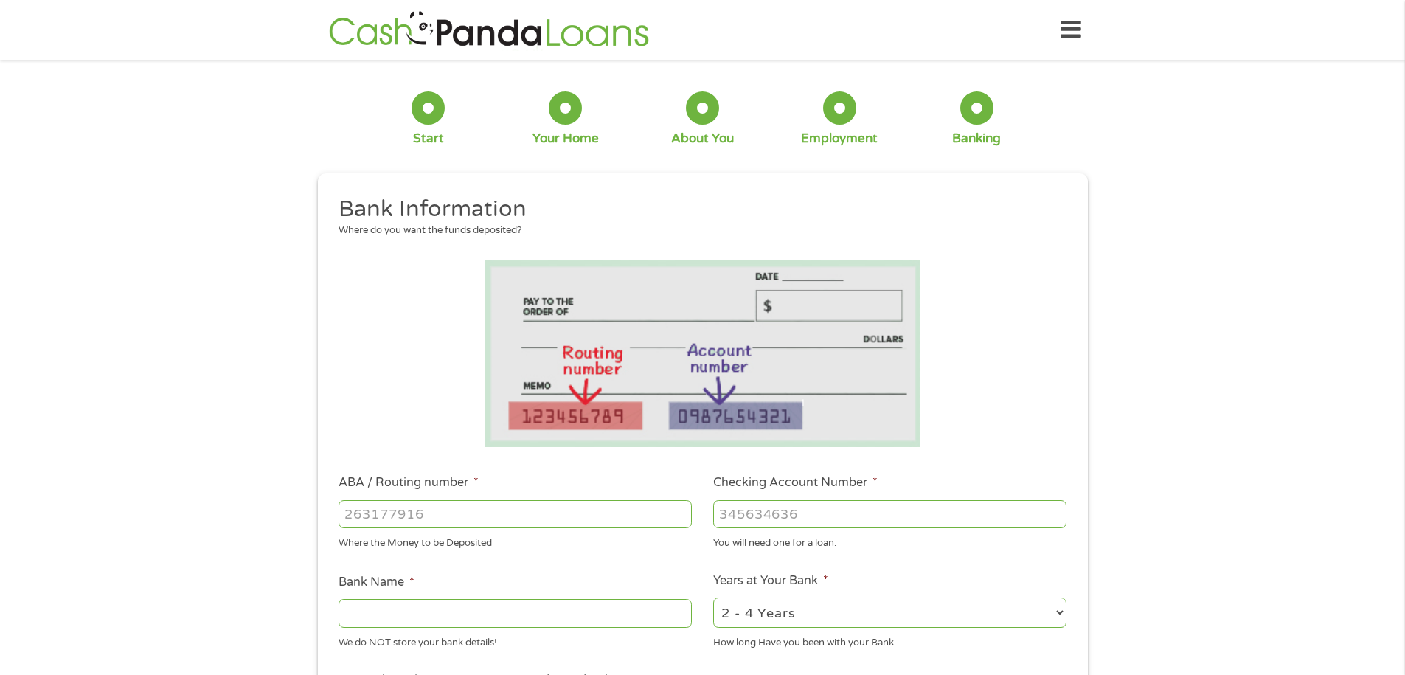
click at [355, 519] on input "ABA / Routing number *" at bounding box center [515, 514] width 353 height 28
type input "111000614"
type input "JPMORGAN CHASE BANK NA"
type input "111000614"
click at [738, 512] on input "Checking Account Number *" at bounding box center [889, 514] width 353 height 28
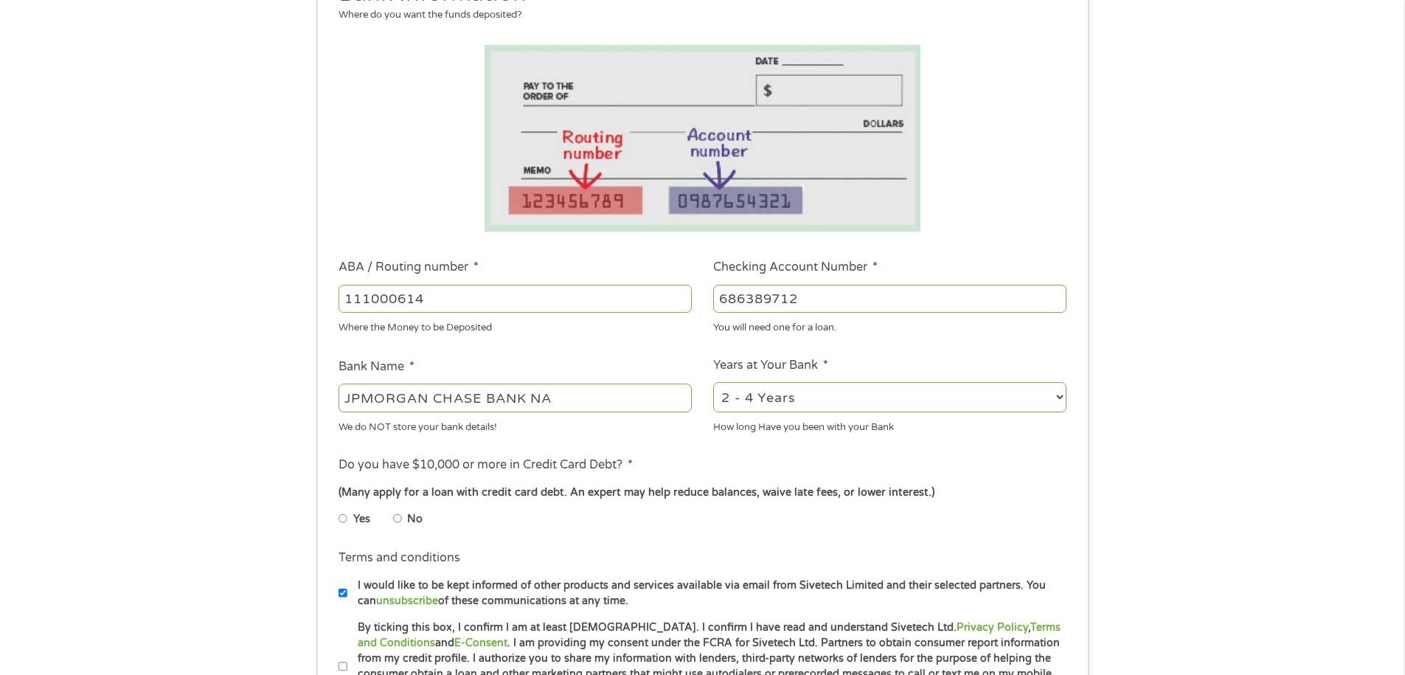
scroll to position [221, 0]
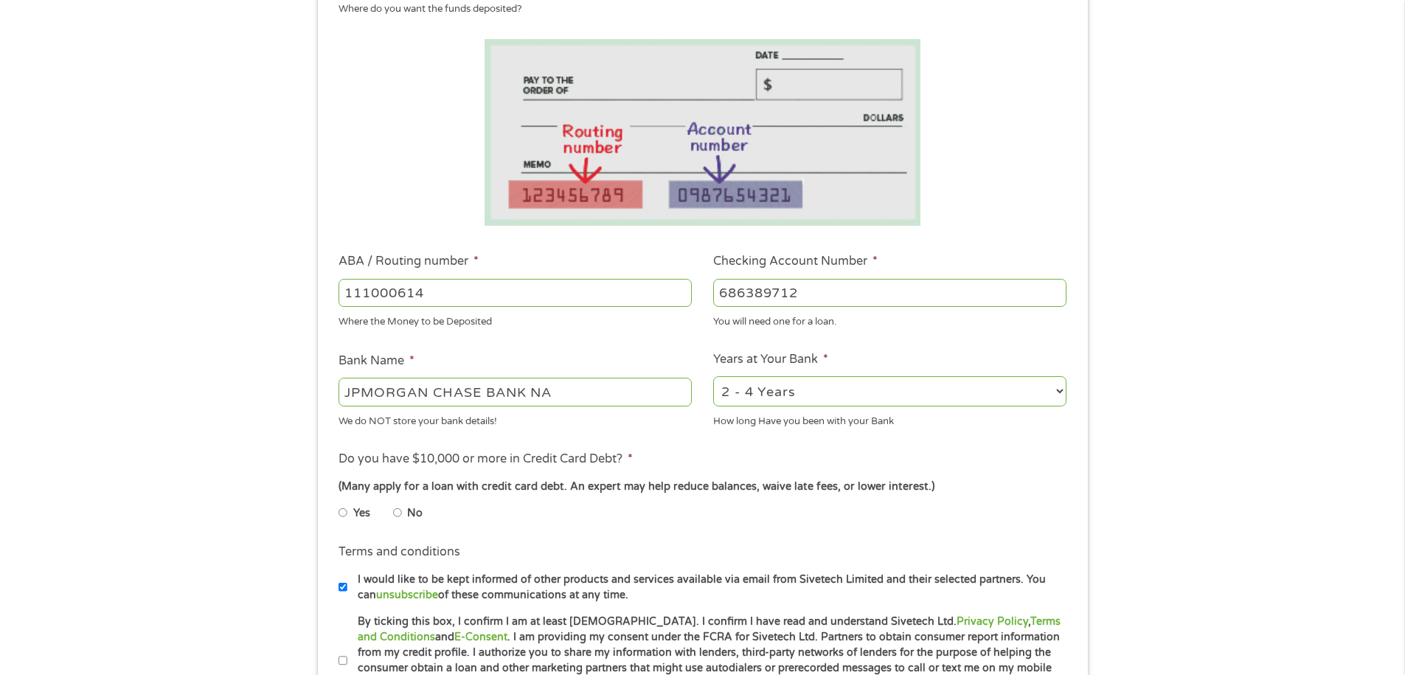
type input "686389712"
click at [823, 397] on select "2 - 4 Years 6 - 12 Months 1 - 2 Years Over 4 Years" at bounding box center [889, 391] width 353 height 30
drag, startPoint x: 823, startPoint y: 392, endPoint x: 577, endPoint y: 600, distance: 322.4
click at [823, 392] on select "2 - 4 Years 6 - 12 Months 1 - 2 Years Over 4 Years" at bounding box center [889, 391] width 353 height 30
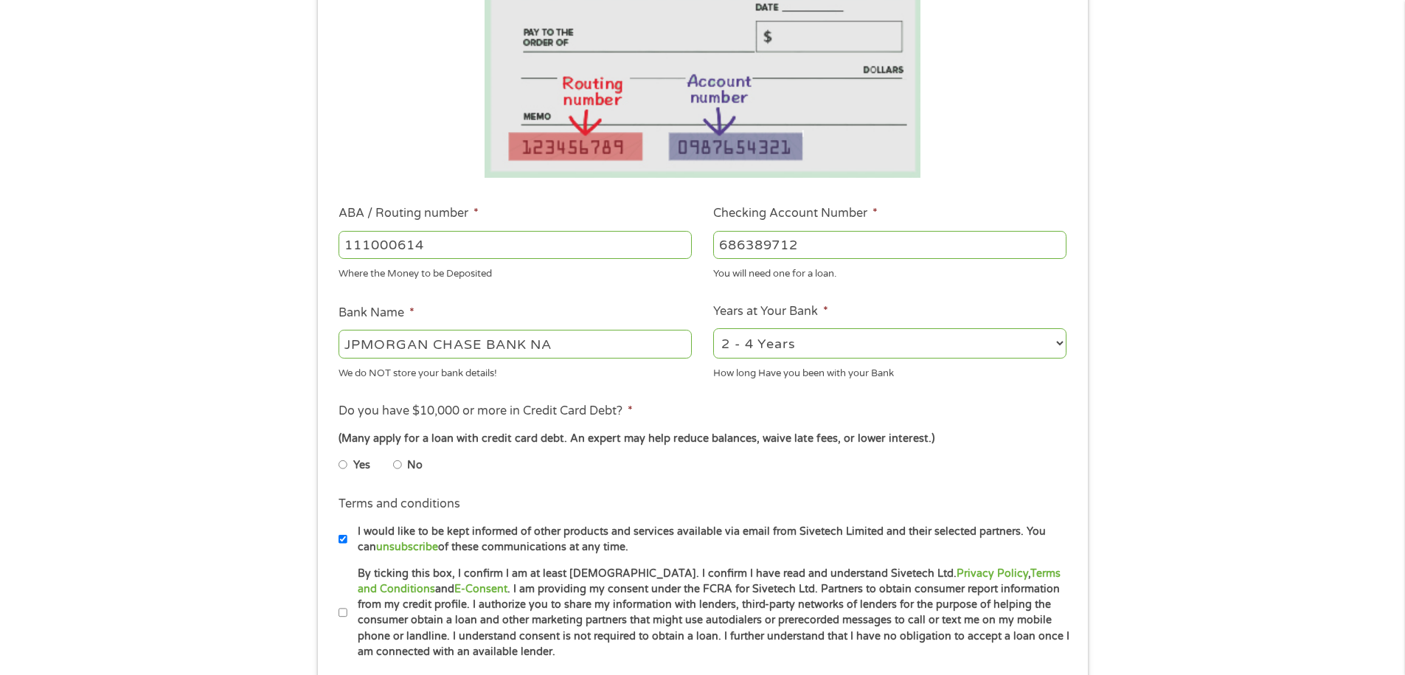
scroll to position [295, 0]
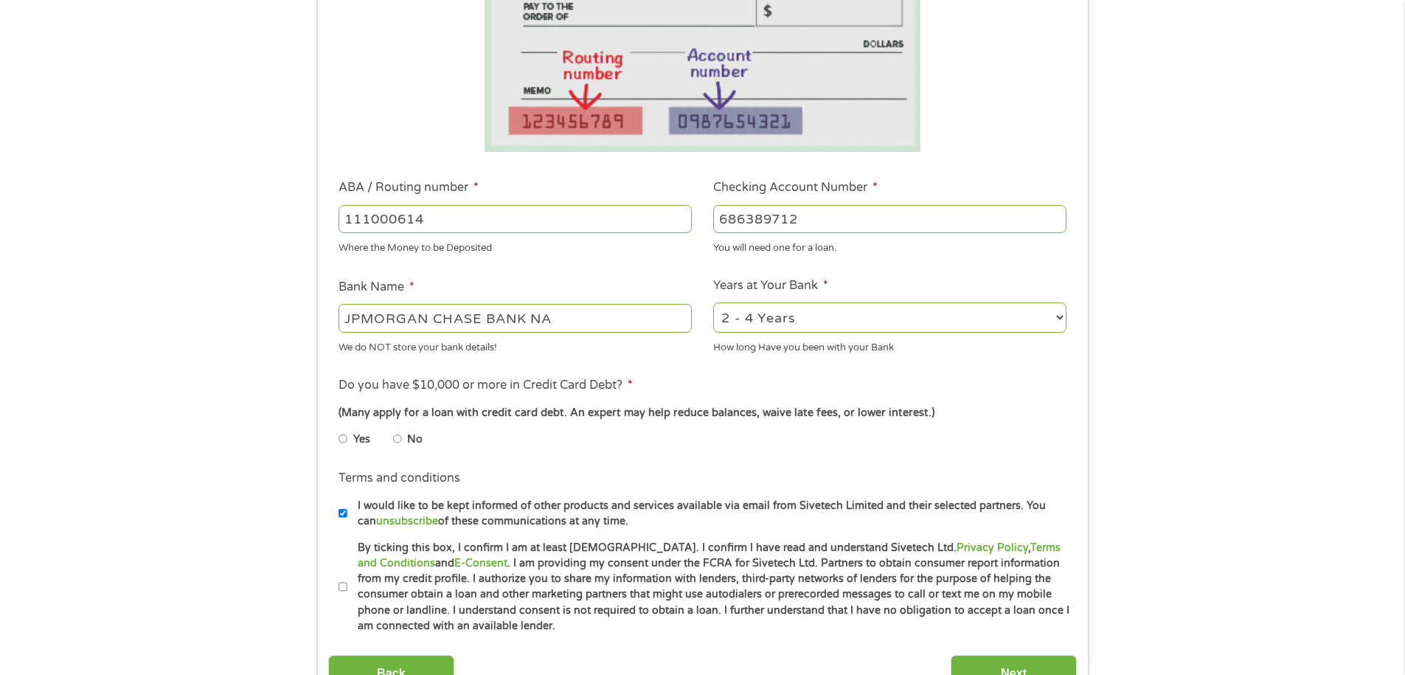
click at [395, 439] on input "No" at bounding box center [397, 439] width 9 height 24
radio input "true"
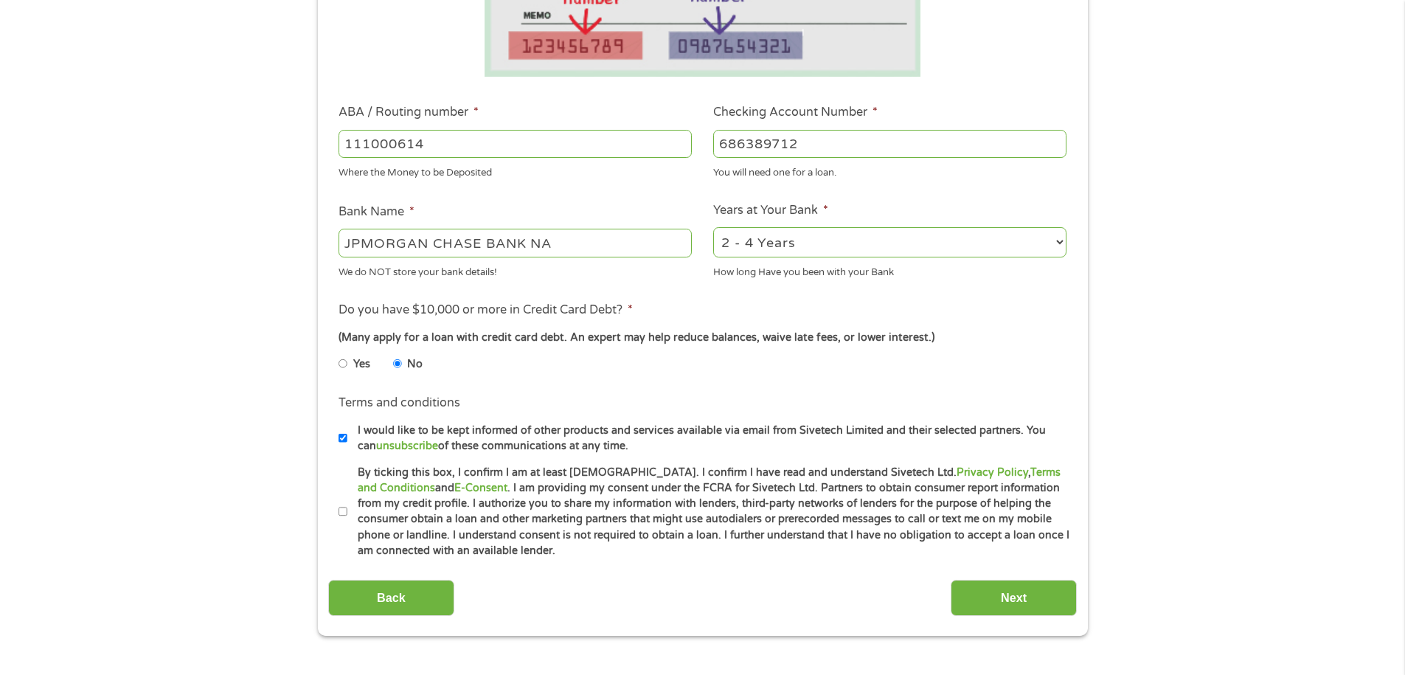
scroll to position [369, 0]
click at [341, 513] on input "By ticking this box, I confirm I am at least [DEMOGRAPHIC_DATA]. I confirm I ha…" at bounding box center [343, 514] width 9 height 24
checkbox input "true"
click at [994, 594] on input "Next" at bounding box center [1014, 599] width 126 height 36
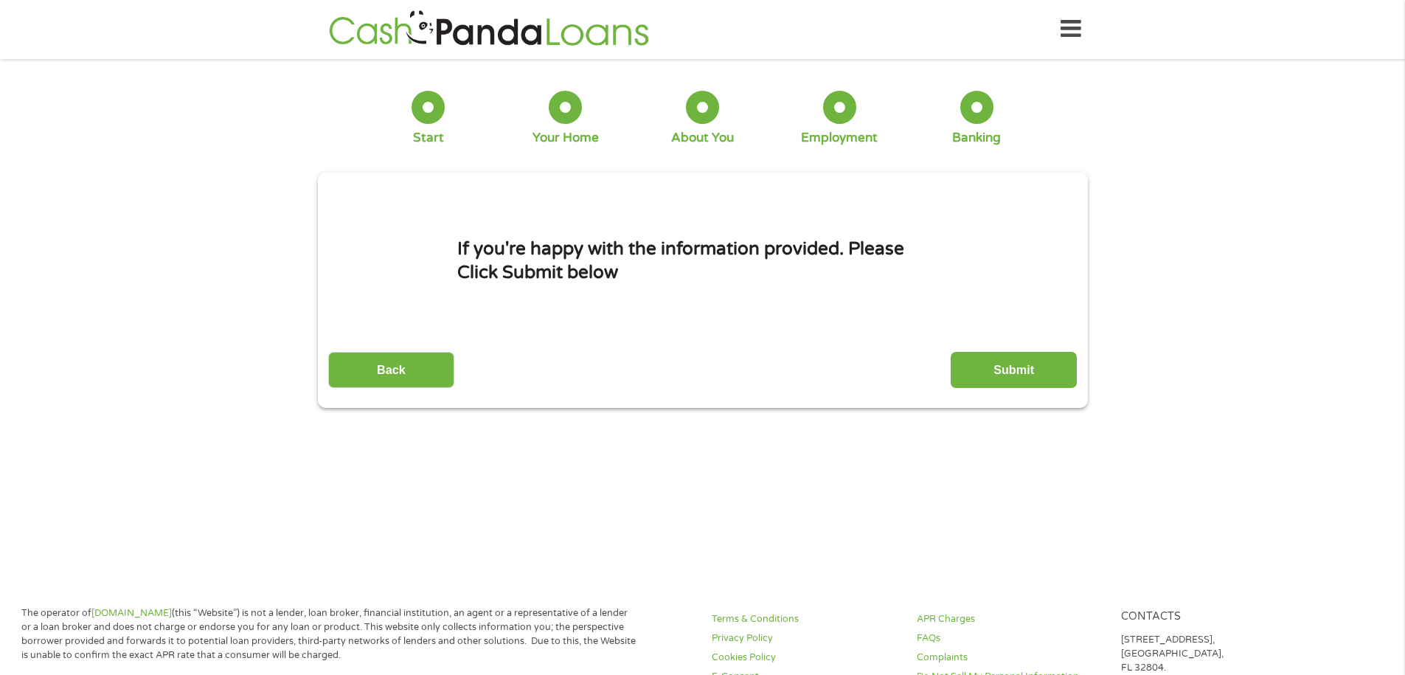
scroll to position [6, 6]
click at [1007, 361] on input "Submit" at bounding box center [1014, 371] width 126 height 36
